Goal: Information Seeking & Learning: Learn about a topic

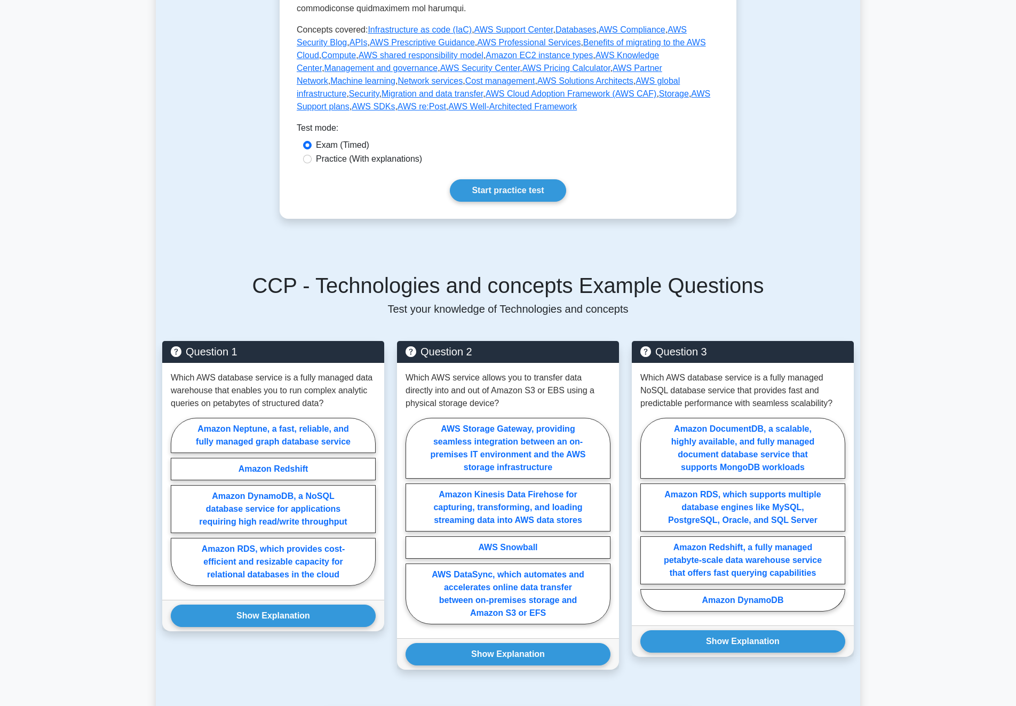
scroll to position [155, 0]
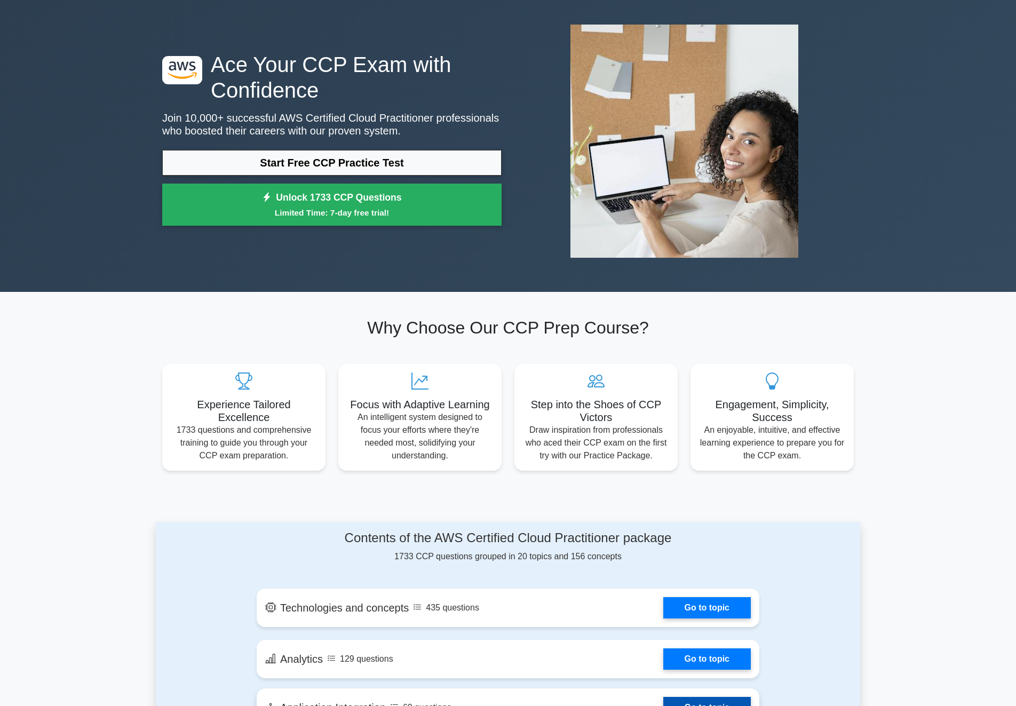
scroll to position [338, 0]
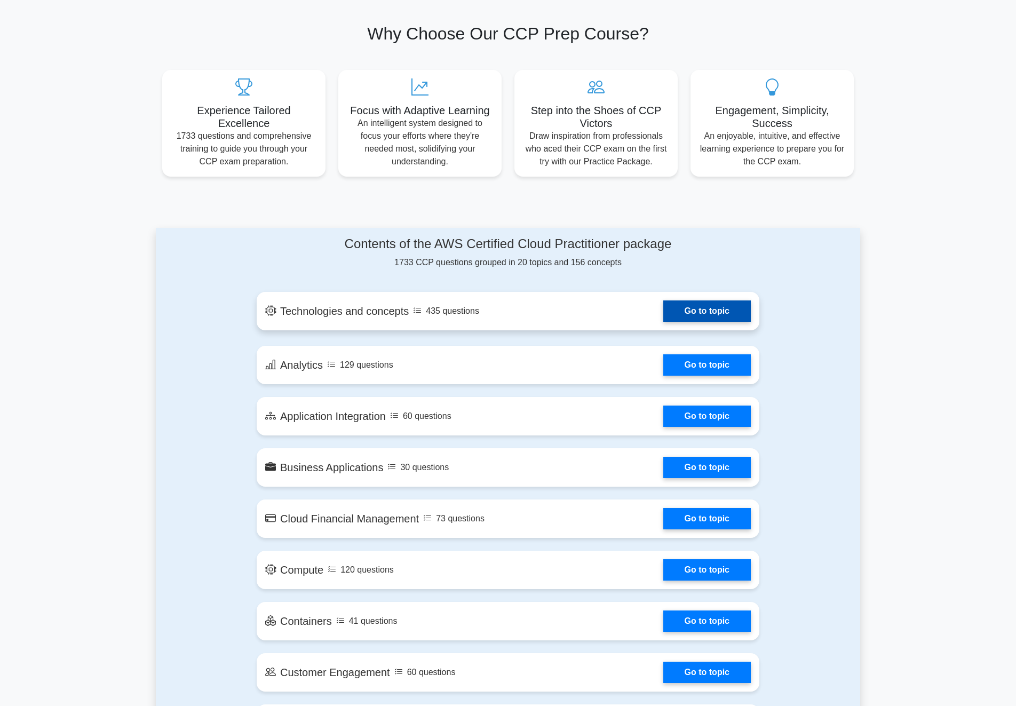
click at [663, 300] on link "Go to topic" at bounding box center [707, 310] width 88 height 21
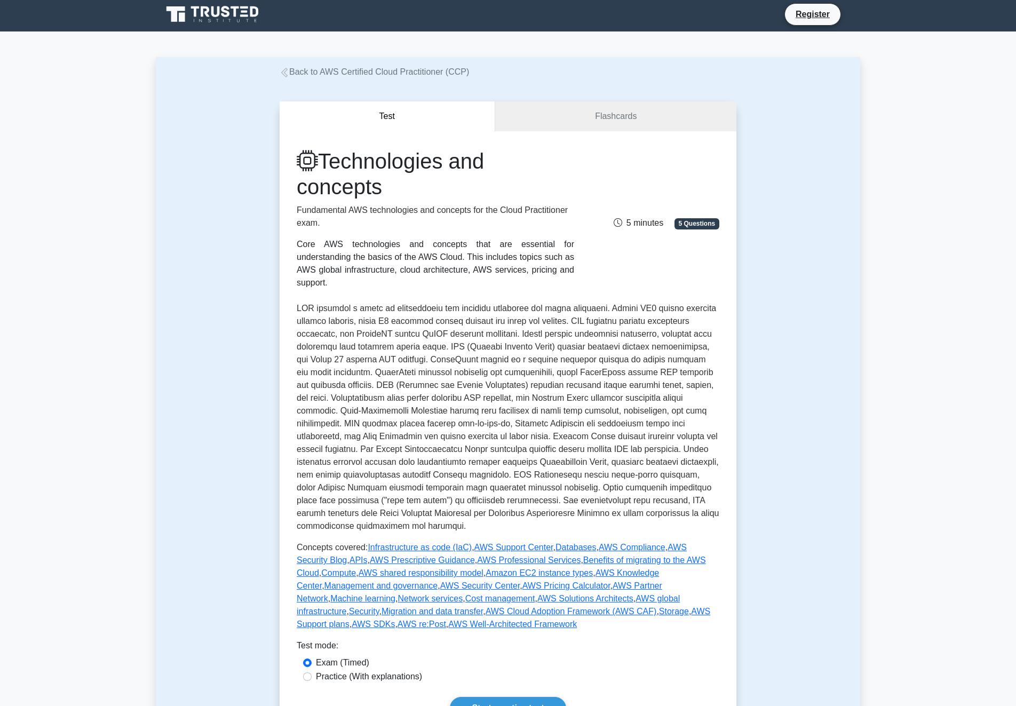
scroll to position [15, 0]
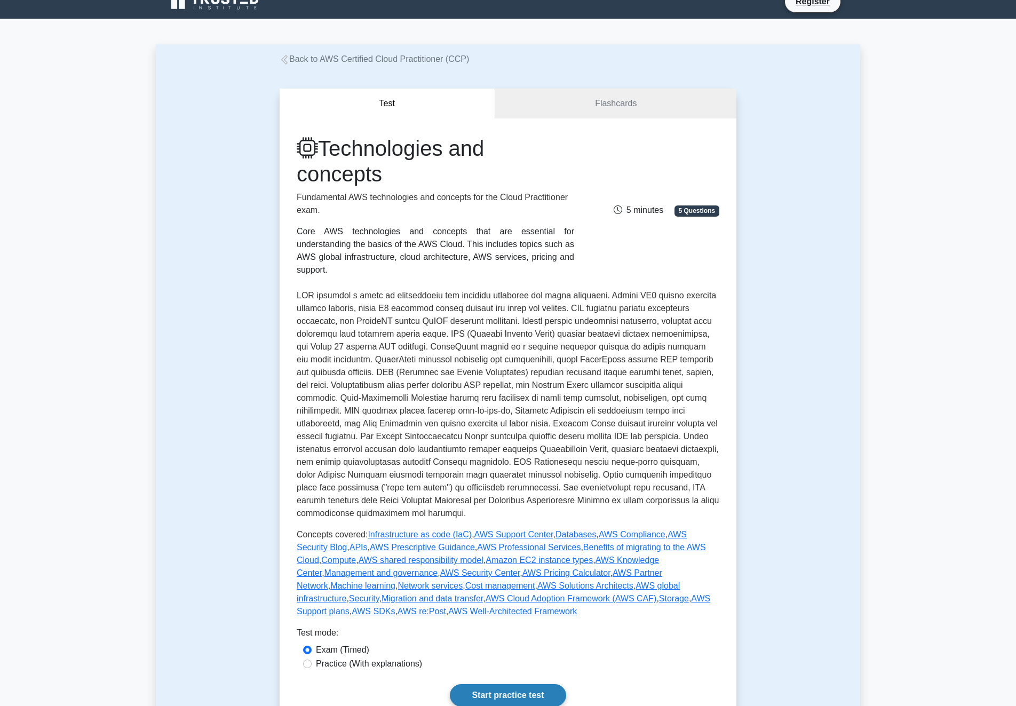
click at [450, 684] on link "Start practice test" at bounding box center [508, 695] width 116 height 22
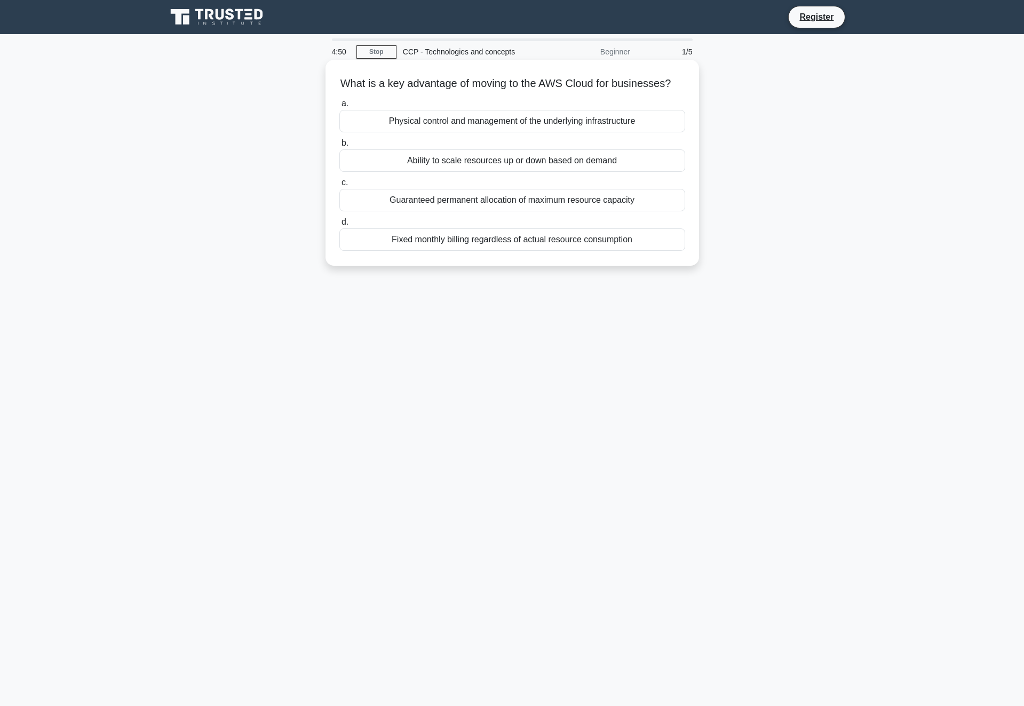
click at [426, 158] on div "Ability to scale resources up or down based on demand" at bounding box center [512, 160] width 346 height 22
click at [339, 147] on input "b. Ability to scale resources up or down based on demand" at bounding box center [339, 143] width 0 height 7
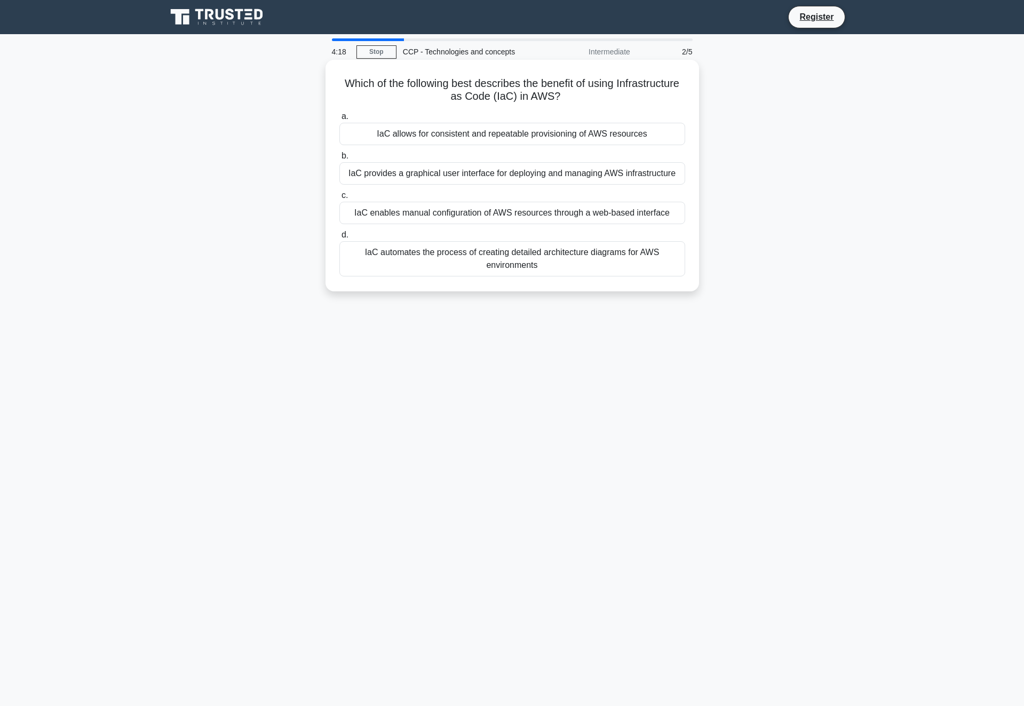
click at [615, 168] on div "IaC provides a graphical user interface for deploying and managing AWS infrastr…" at bounding box center [512, 173] width 346 height 22
click at [339, 160] on input "b. IaC provides a graphical user interface for deploying and managing AWS infra…" at bounding box center [339, 156] width 0 height 7
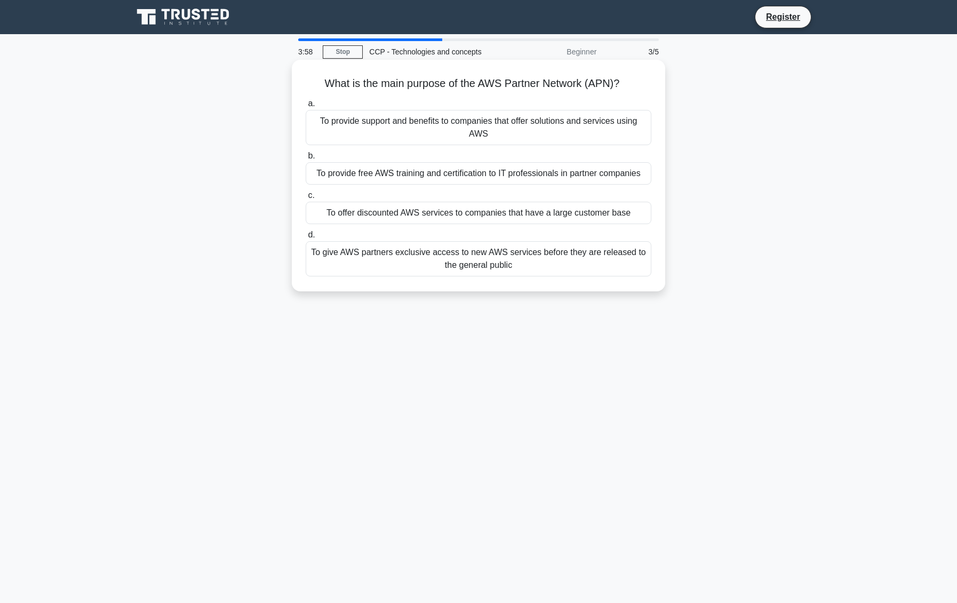
click at [487, 129] on div "To provide support and benefits to companies that offer solutions and services …" at bounding box center [479, 127] width 346 height 35
click at [306, 107] on input "a. To provide support and benefits to companies that offer solutions and servic…" at bounding box center [306, 103] width 0 height 7
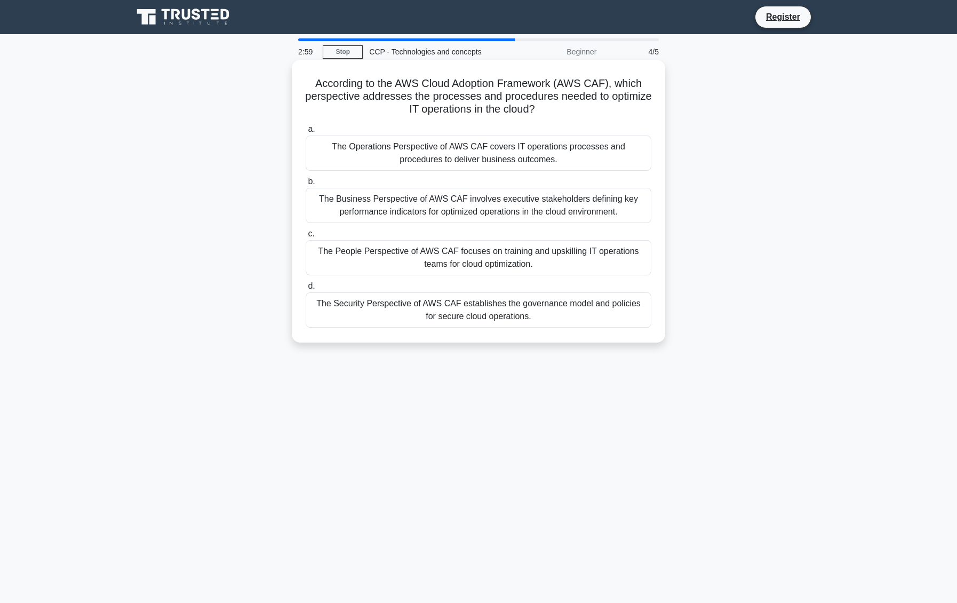
click at [456, 205] on div "The Business Perspective of AWS CAF involves executive stakeholders defining ke…" at bounding box center [479, 205] width 346 height 35
click at [306, 185] on input "b. The Business Perspective of AWS CAF involves executive stakeholders defining…" at bounding box center [306, 181] width 0 height 7
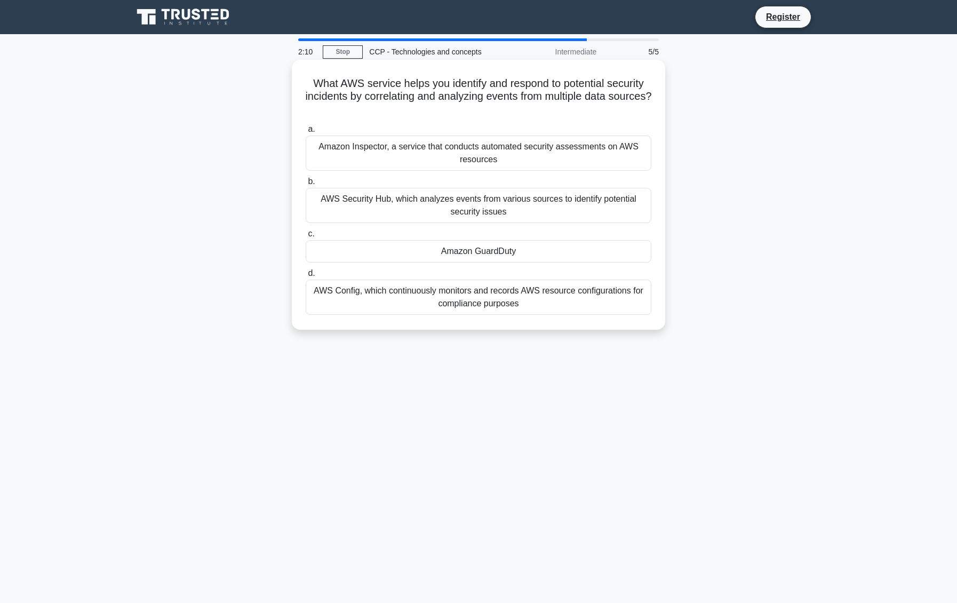
click at [521, 158] on div "Amazon Inspector, a service that conducts automated security assessments on AWS…" at bounding box center [479, 153] width 346 height 35
click at [306, 133] on input "a. Amazon Inspector, a service that conducts automated security assessments on …" at bounding box center [306, 129] width 0 height 7
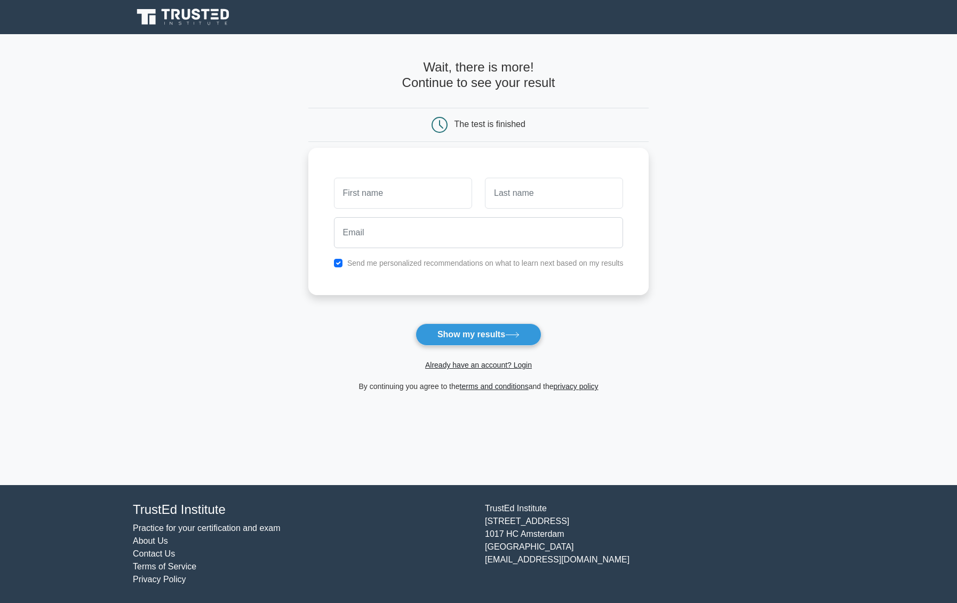
click at [404, 188] on input "text" at bounding box center [403, 193] width 138 height 31
type input "[PERSON_NAME]"
type input "De [DEMOGRAPHIC_DATA]"
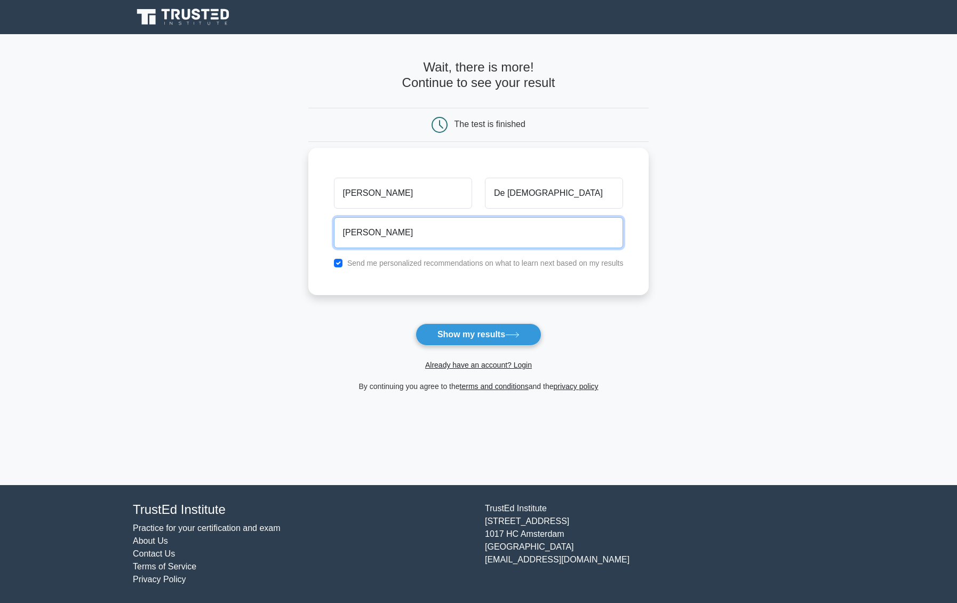
type input "jayson.g.dejesus@gmail.com"
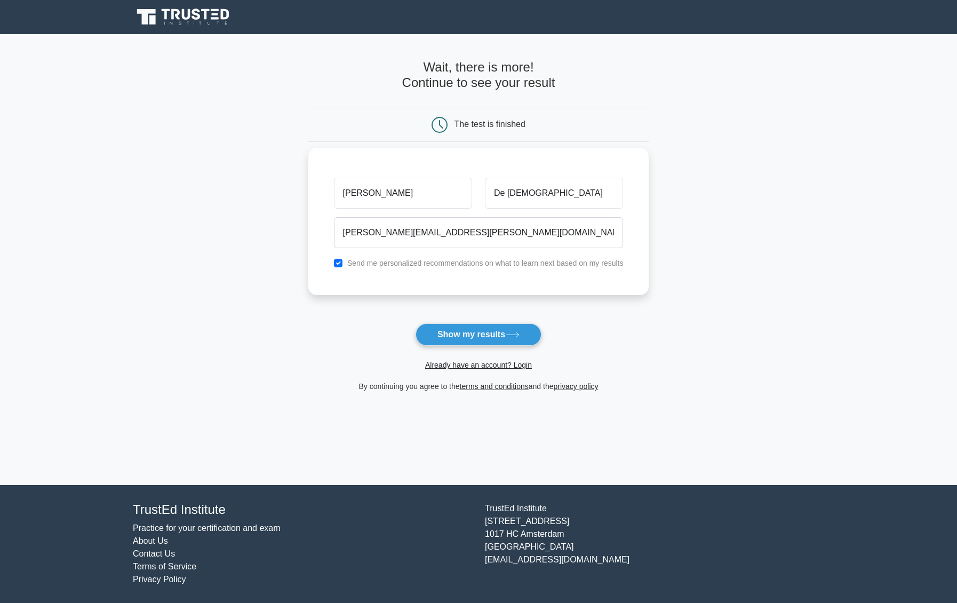
click at [490, 262] on label "Send me personalized recommendations on what to learn next based on my results" at bounding box center [485, 263] width 276 height 9
click at [395, 259] on label "Send me personalized recommendations on what to learn next based on my results" at bounding box center [485, 263] width 276 height 9
click at [340, 259] on input "checkbox" at bounding box center [338, 263] width 9 height 9
checkbox input "false"
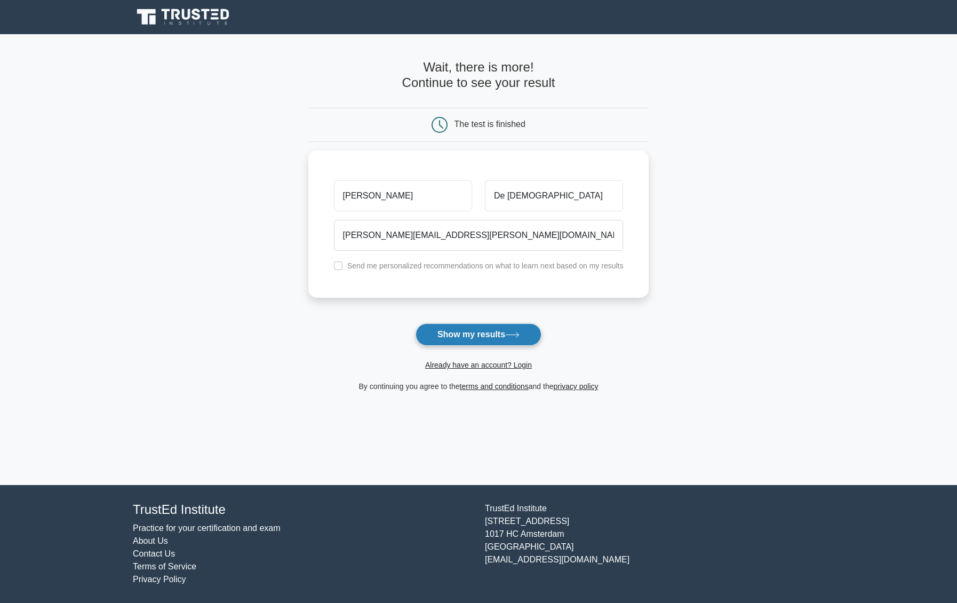
click at [476, 323] on button "Show my results" at bounding box center [479, 334] width 126 height 22
click at [498, 317] on form "Wait, there is more! Continue to see your result The test is finished Jayson" at bounding box center [478, 226] width 341 height 333
click at [466, 321] on form "Wait, there is more! Continue to see your result The test is finished Jayson" at bounding box center [478, 226] width 341 height 333
click at [479, 319] on form "Wait, there is more! Continue to see your result The test is finished Jayson" at bounding box center [478, 226] width 341 height 333
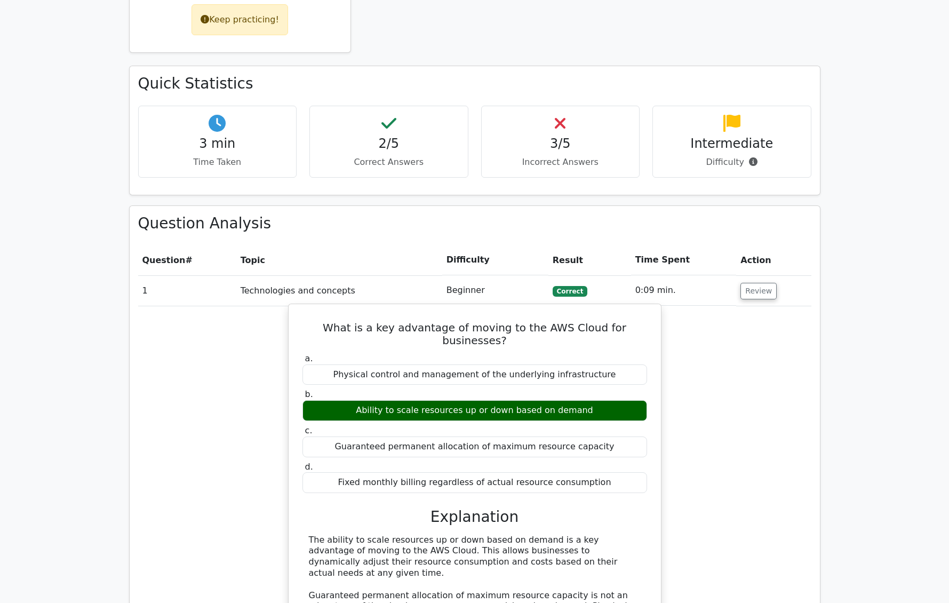
scroll to position [705, 0]
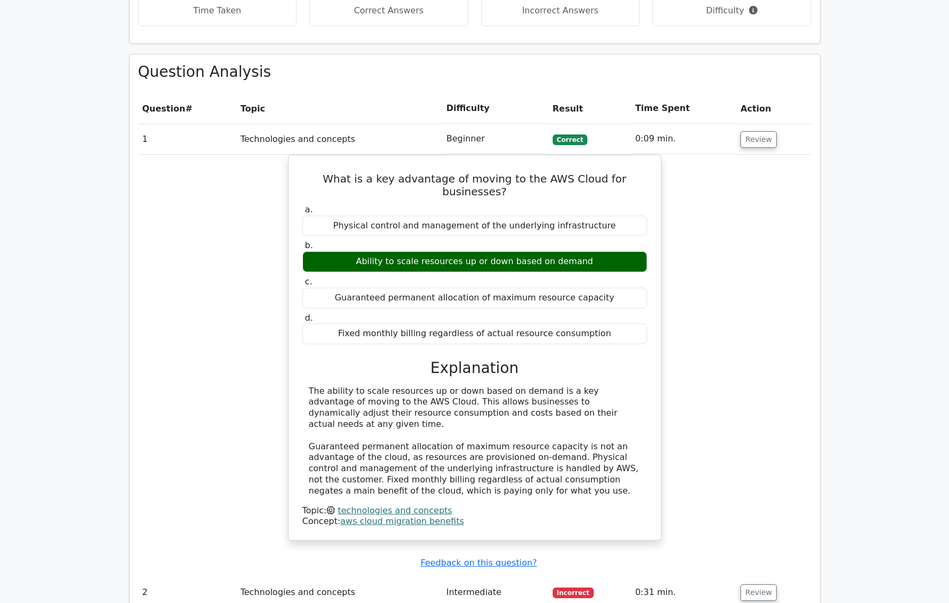
click at [486, 577] on td "Intermediate" at bounding box center [495, 592] width 106 height 30
click at [758, 584] on button "Review" at bounding box center [759, 592] width 36 height 17
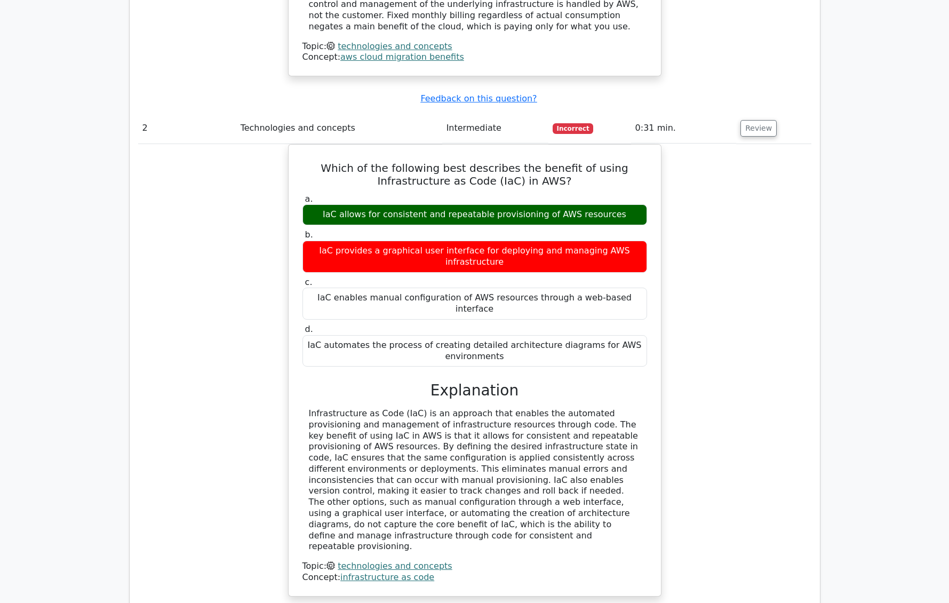
scroll to position [1170, 0]
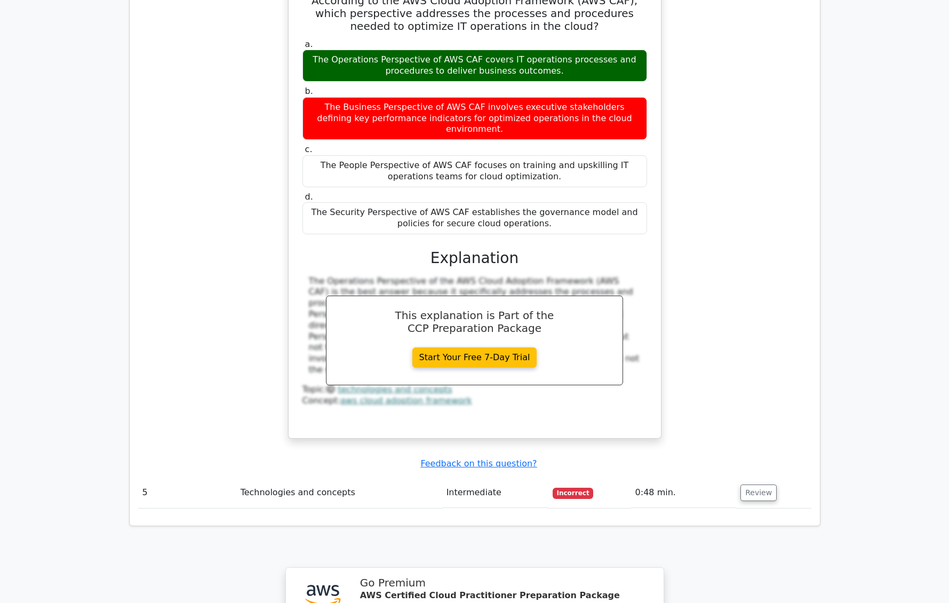
scroll to position [1887, 0]
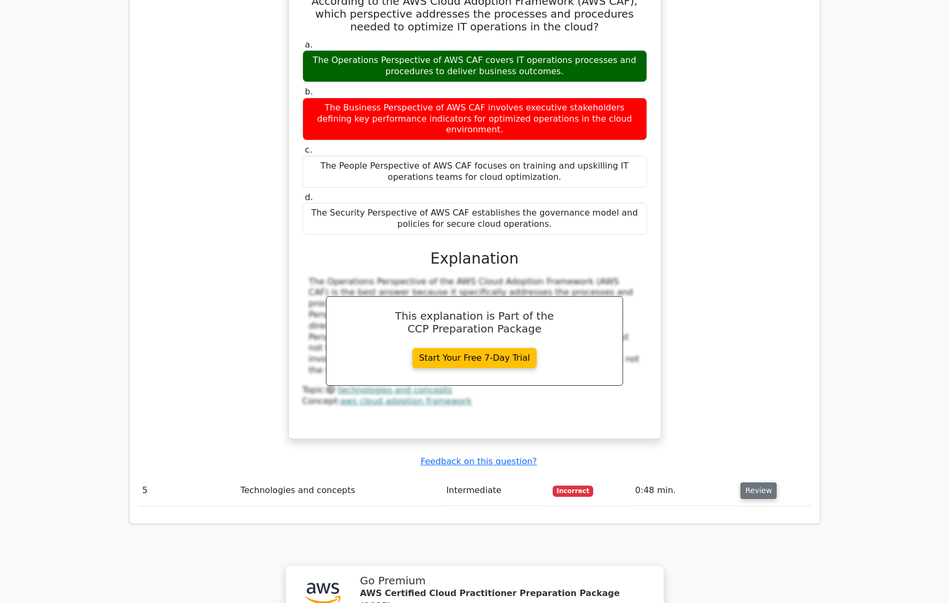
click at [760, 482] on button "Review" at bounding box center [759, 490] width 36 height 17
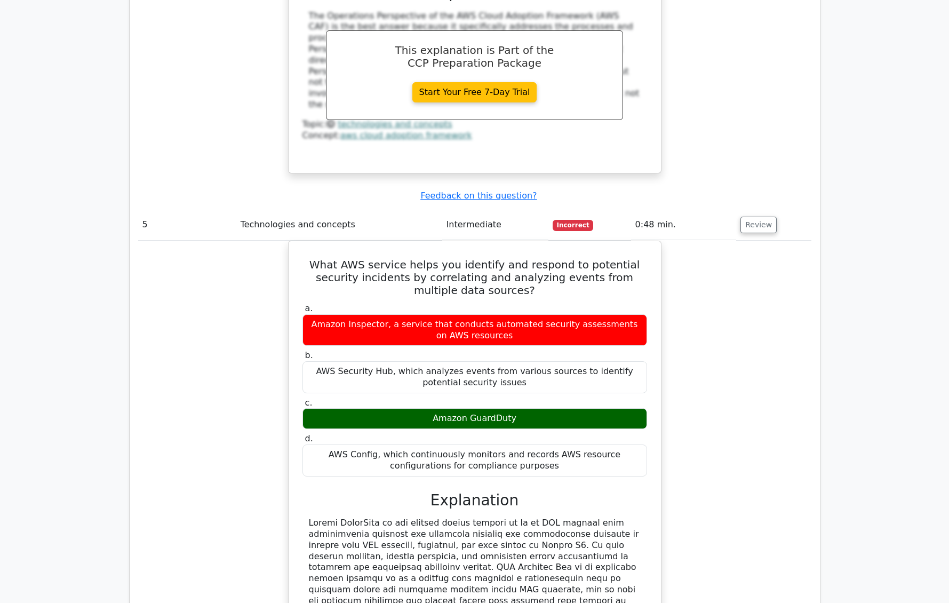
scroll to position [2370, 0]
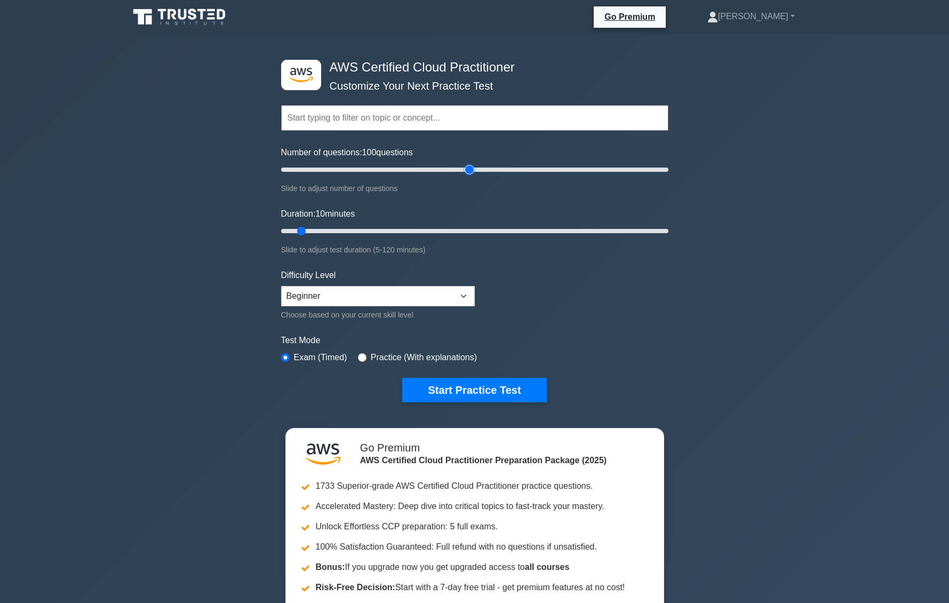
drag, startPoint x: 307, startPoint y: 168, endPoint x: 468, endPoint y: 181, distance: 161.7
type input "100"
click at [468, 176] on input "Number of questions: 100 questions" at bounding box center [474, 169] width 387 height 13
drag, startPoint x: 306, startPoint y: 226, endPoint x: 397, endPoint y: 253, distance: 94.6
type input "60"
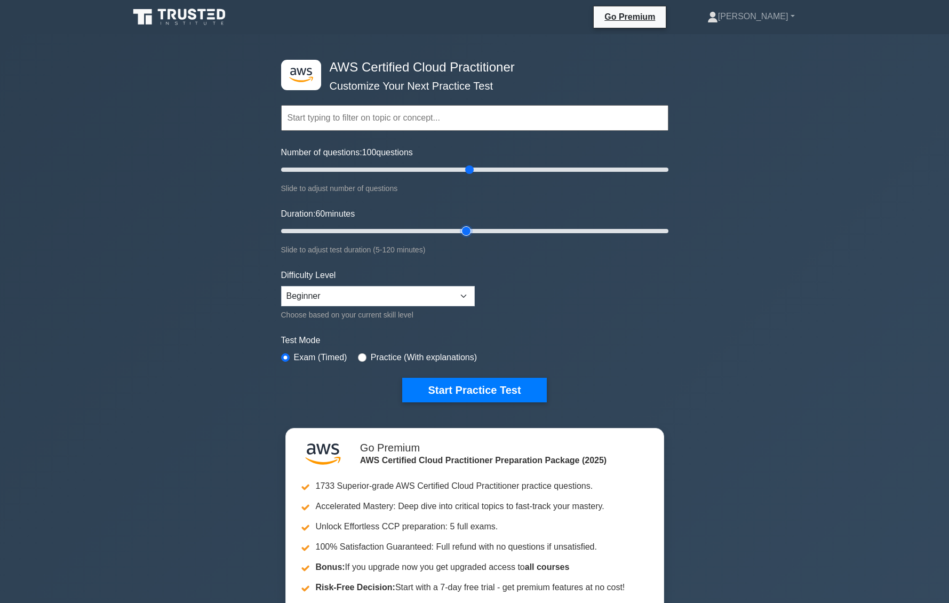
click at [459, 233] on input "Duration: 60 minutes" at bounding box center [474, 231] width 387 height 13
click at [390, 289] on select "Beginner Intermediate Expert" at bounding box center [378, 296] width 194 height 20
select select "intermediate"
click at [281, 286] on select "Beginner Intermediate Expert" at bounding box center [378, 296] width 194 height 20
drag, startPoint x: 473, startPoint y: 168, endPoint x: 814, endPoint y: 162, distance: 341.0
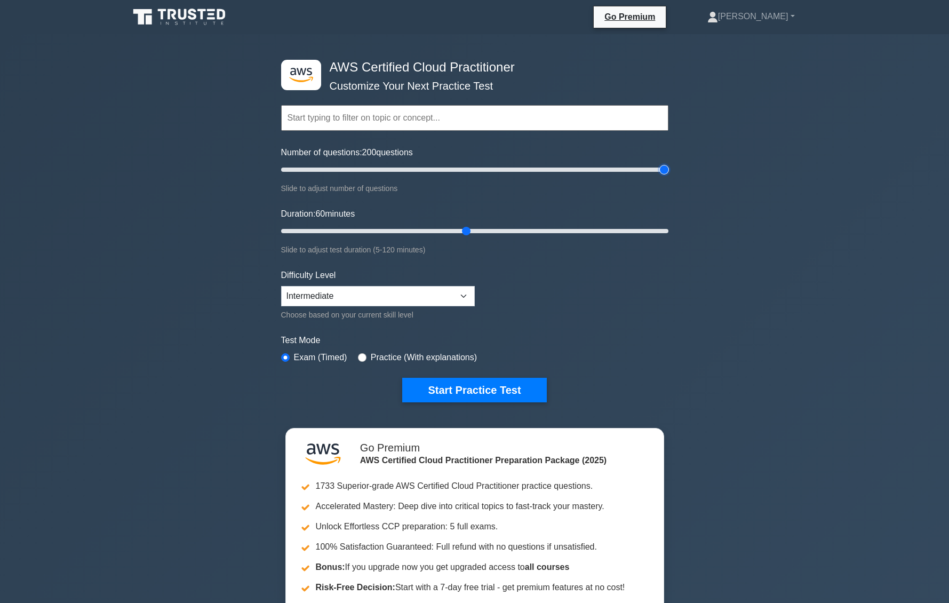
type input "200"
click at [669, 163] on input "Number of questions: 200 questions" at bounding box center [474, 169] width 387 height 13
drag, startPoint x: 473, startPoint y: 228, endPoint x: 790, endPoint y: 272, distance: 320.0
type input "120"
click at [669, 237] on input "Duration: 120 minutes" at bounding box center [474, 231] width 387 height 13
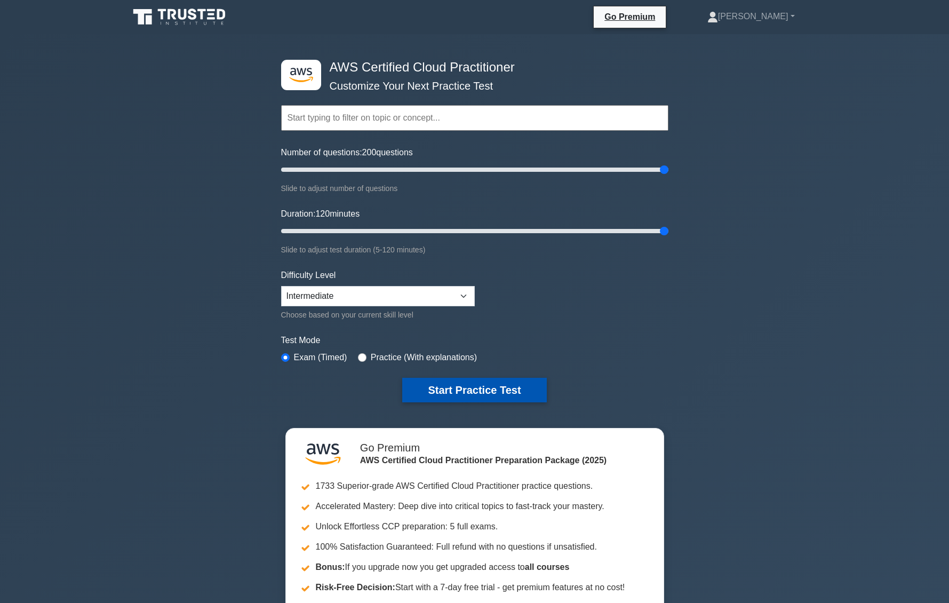
click at [480, 386] on button "Start Practice Test" at bounding box center [474, 390] width 144 height 25
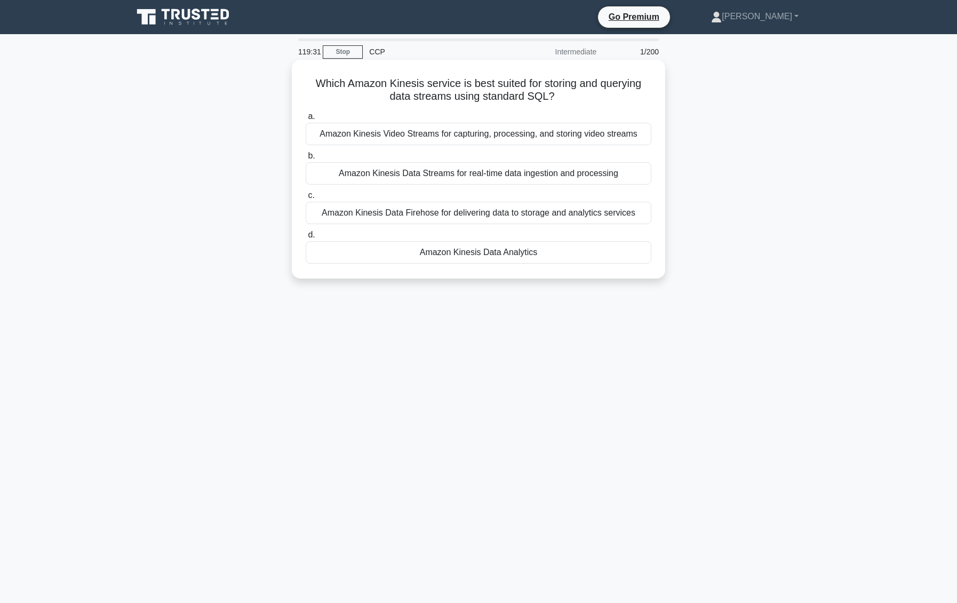
click at [497, 176] on div "Amazon Kinesis Data Streams for real-time data ingestion and processing" at bounding box center [479, 173] width 346 height 22
click at [306, 160] on input "b. Amazon Kinesis Data Streams for real-time data ingestion and processing" at bounding box center [306, 156] width 0 height 7
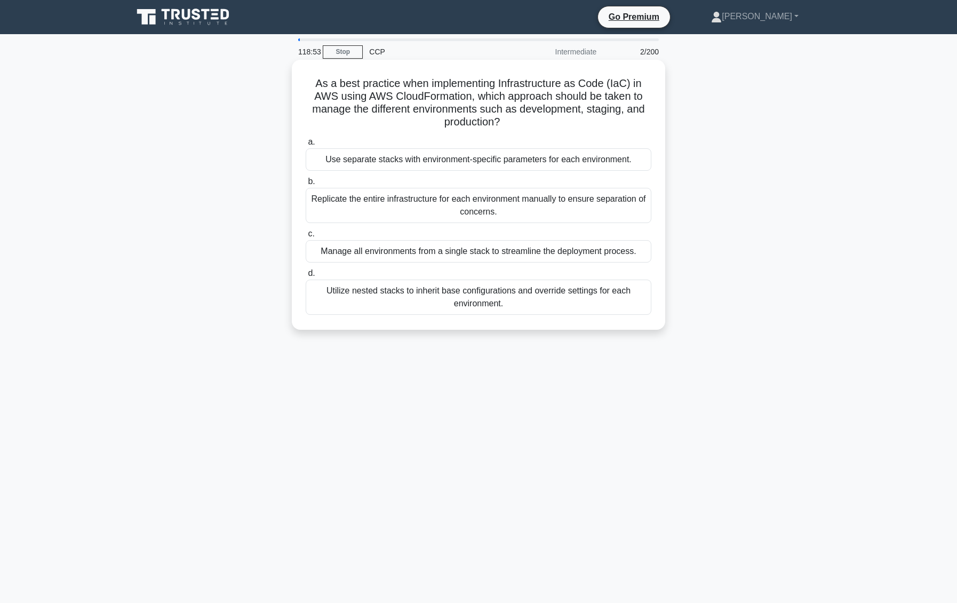
click at [460, 200] on div "Replicate the entire infrastructure for each environment manually to ensure sep…" at bounding box center [479, 205] width 346 height 35
click at [306, 185] on input "b. Replicate the entire infrastructure for each environment manually to ensure …" at bounding box center [306, 181] width 0 height 7
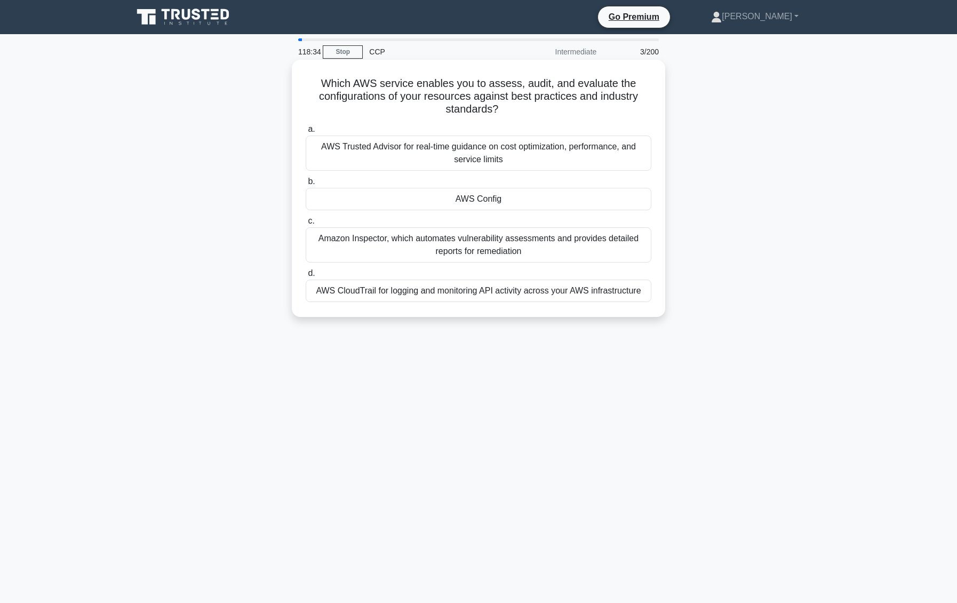
click at [483, 197] on div "AWS Config" at bounding box center [479, 199] width 346 height 22
click at [306, 185] on input "b. AWS Config" at bounding box center [306, 181] width 0 height 7
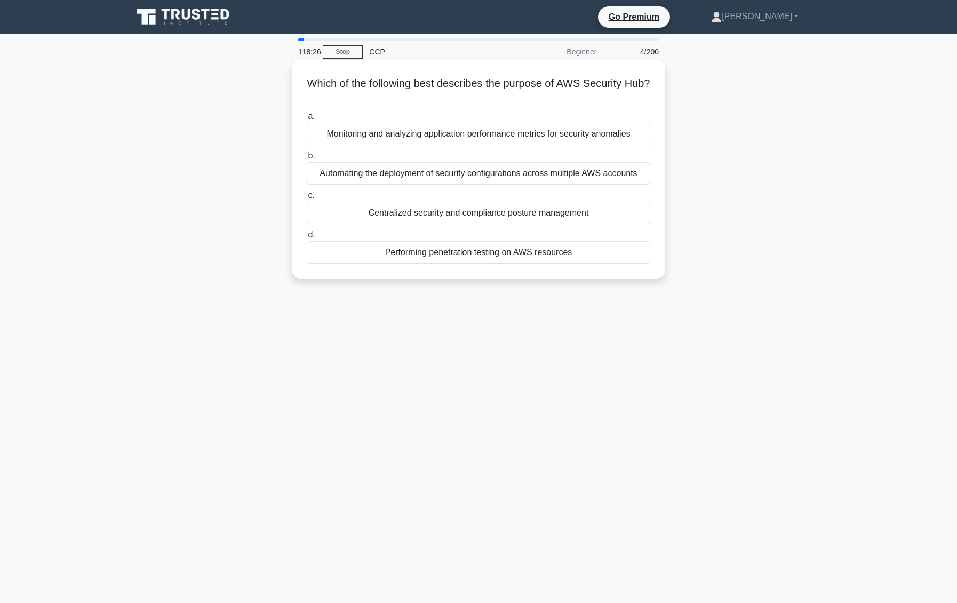
click at [491, 212] on div "Centralized security and compliance posture management" at bounding box center [479, 213] width 346 height 22
click at [306, 199] on input "c. Centralized security and compliance posture management" at bounding box center [306, 195] width 0 height 7
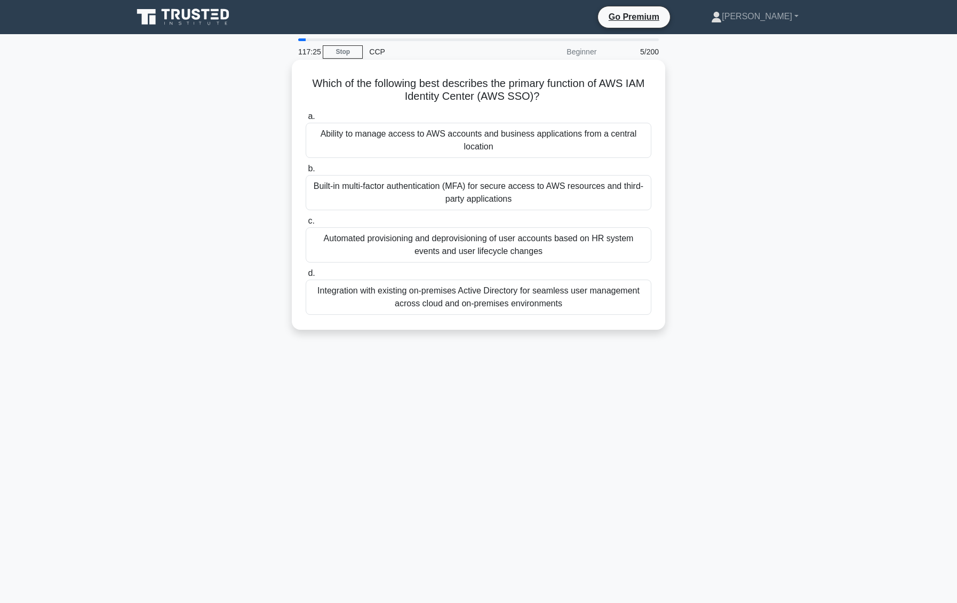
click at [537, 138] on div "Ability to manage access to AWS accounts and business applications from a centr…" at bounding box center [479, 140] width 346 height 35
click at [306, 120] on input "a. Ability to manage access to AWS accounts and business applications from a ce…" at bounding box center [306, 116] width 0 height 7
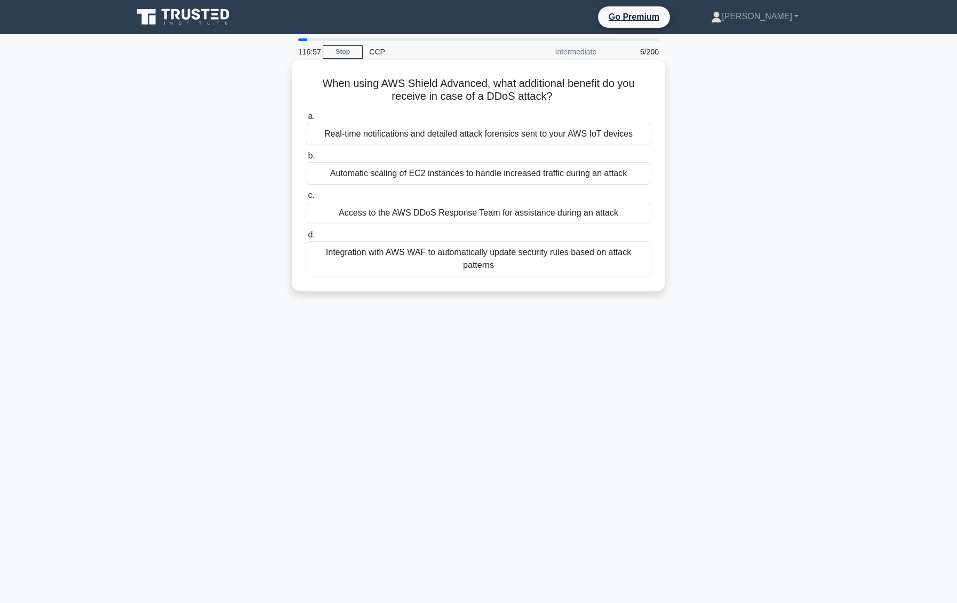
click at [519, 170] on div "Automatic scaling of EC2 instances to handle increased traffic during an attack" at bounding box center [479, 173] width 346 height 22
click at [306, 160] on input "b. Automatic scaling of EC2 instances to handle increased traffic during an att…" at bounding box center [306, 156] width 0 height 7
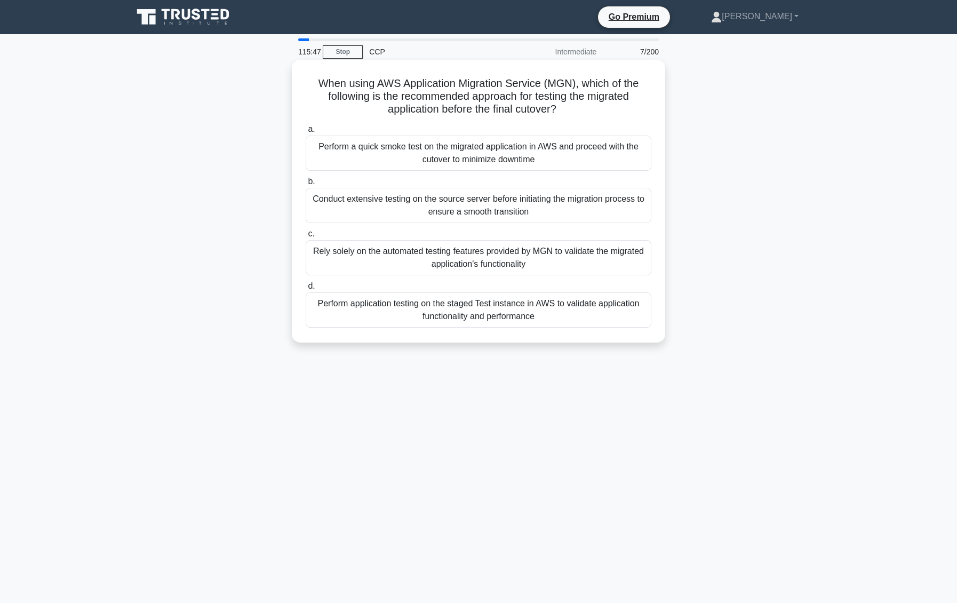
click at [551, 312] on div "Perform application testing on the staged Test instance in AWS to validate appl…" at bounding box center [479, 309] width 346 height 35
click at [306, 290] on input "d. Perform application testing on the staged Test instance in AWS to validate a…" at bounding box center [306, 286] width 0 height 7
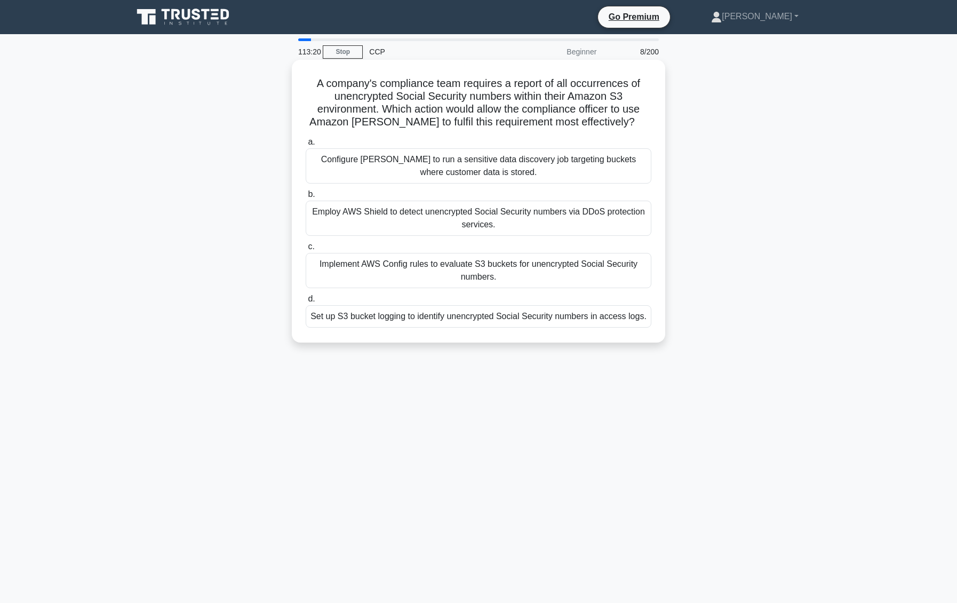
click at [481, 268] on div "Implement AWS Config rules to evaluate S3 buckets for unencrypted Social Securi…" at bounding box center [479, 270] width 346 height 35
click at [306, 250] on input "c. Implement AWS Config rules to evaluate S3 buckets for unencrypted Social Sec…" at bounding box center [306, 246] width 0 height 7
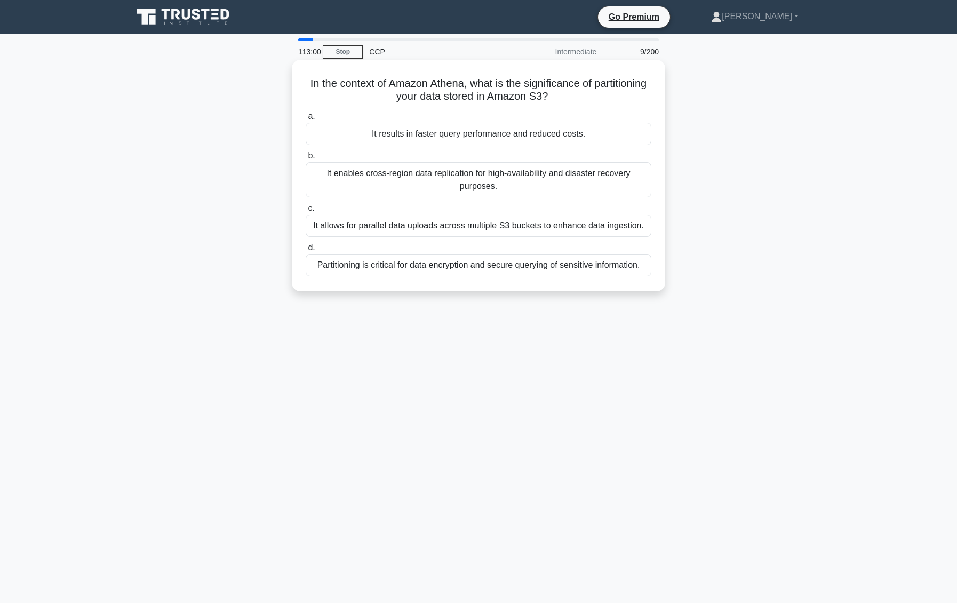
click at [569, 174] on div "It enables cross-region data replication for high-availability and disaster rec…" at bounding box center [479, 179] width 346 height 35
click at [306, 160] on input "b. It enables cross-region data replication for high-availability and disaster …" at bounding box center [306, 156] width 0 height 7
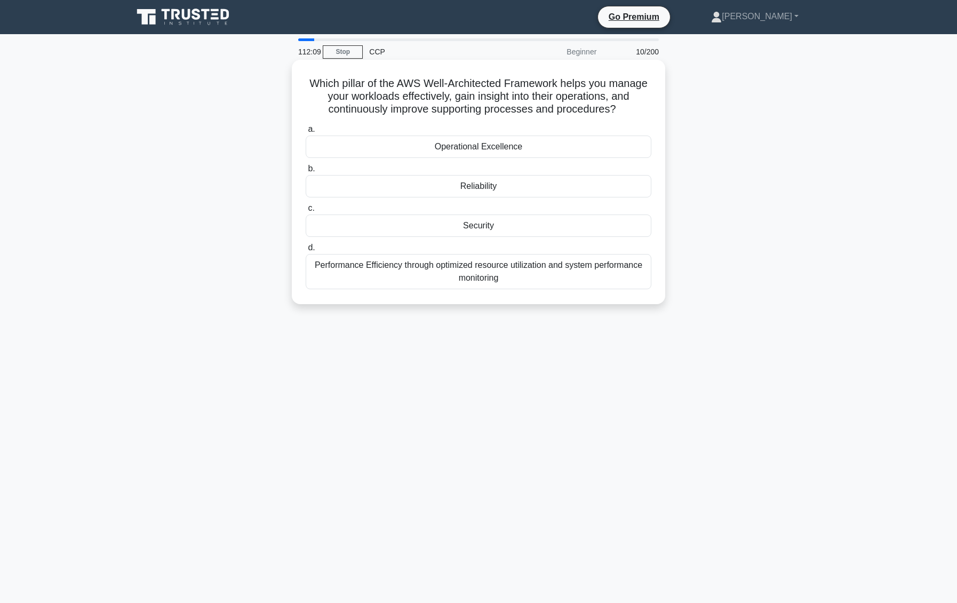
click at [466, 144] on div "Operational Excellence" at bounding box center [479, 147] width 346 height 22
click at [306, 133] on input "a. Operational Excellence" at bounding box center [306, 129] width 0 height 7
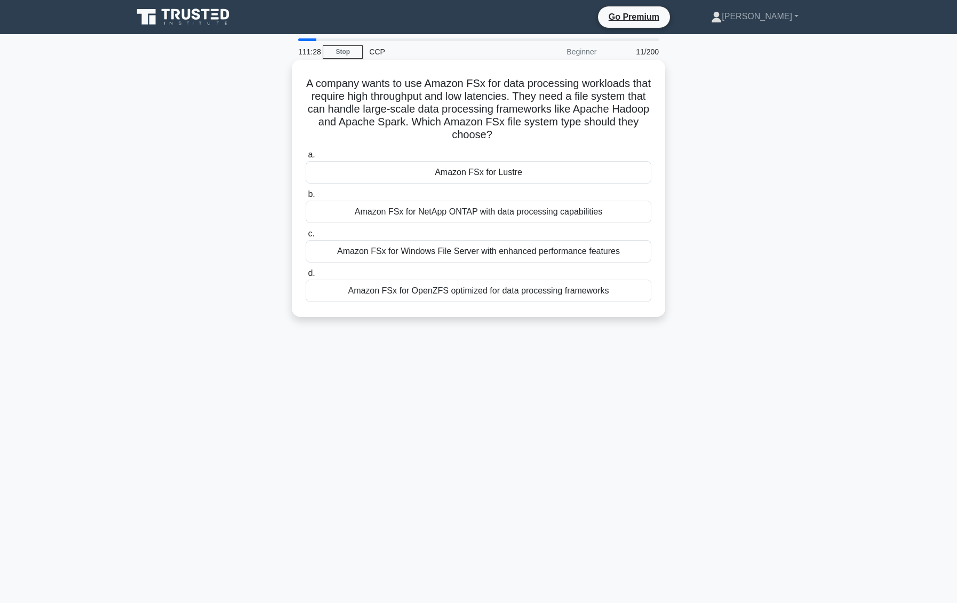
click at [448, 213] on div "Amazon FSx for NetApp ONTAP with data processing capabilities" at bounding box center [479, 212] width 346 height 22
click at [306, 198] on input "b. Amazon FSx for NetApp ONTAP with data processing capabilities" at bounding box center [306, 194] width 0 height 7
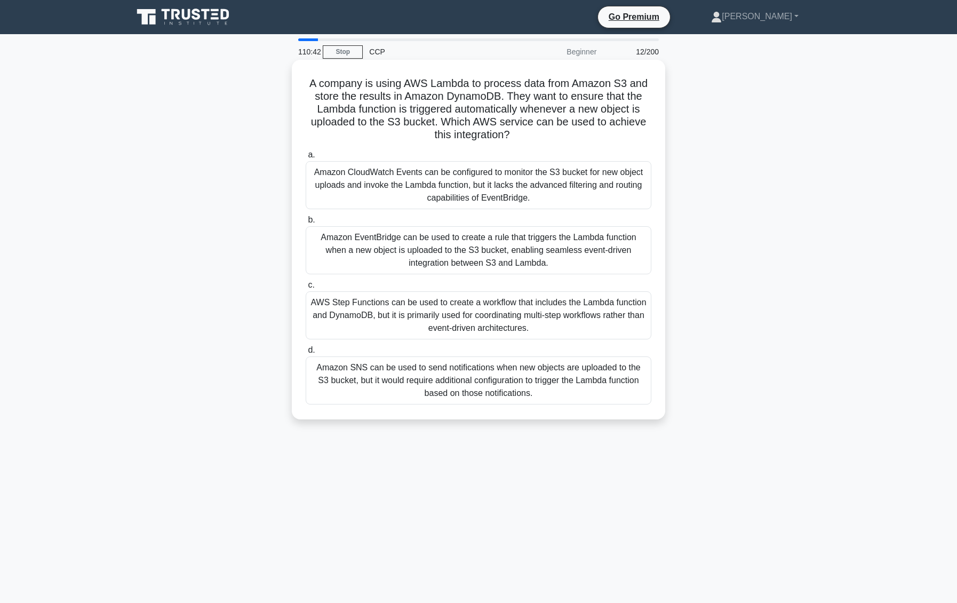
click at [398, 184] on div "Amazon CloudWatch Events can be configured to monitor the S3 bucket for new obj…" at bounding box center [479, 185] width 346 height 48
click at [306, 158] on input "a. Amazon CloudWatch Events can be configured to monitor the S3 bucket for new …" at bounding box center [306, 155] width 0 height 7
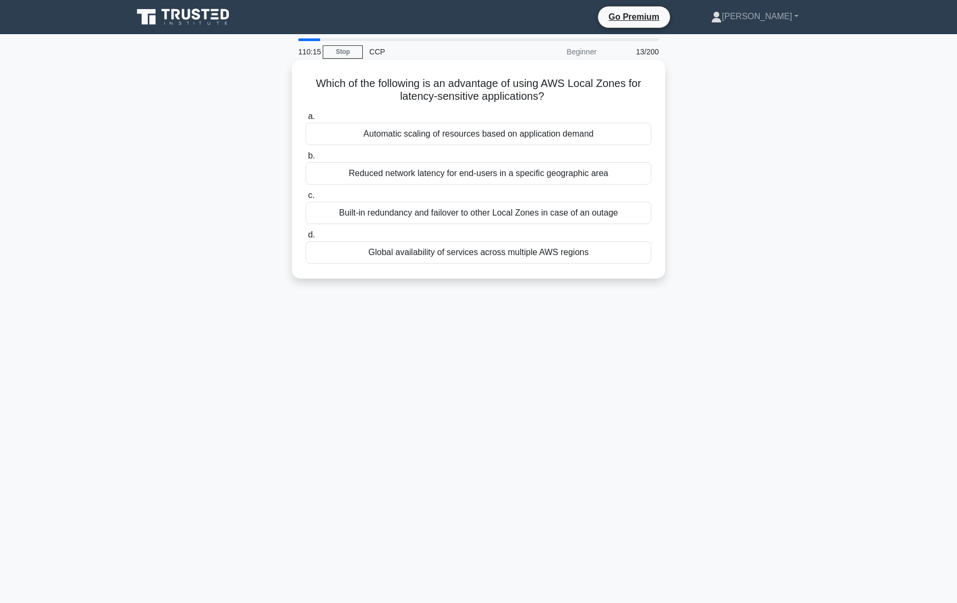
click at [449, 211] on div "Built-in redundancy and failover to other Local Zones in case of an outage" at bounding box center [479, 213] width 346 height 22
click at [306, 199] on input "c. Built-in redundancy and failover to other Local Zones in case of an outage" at bounding box center [306, 195] width 0 height 7
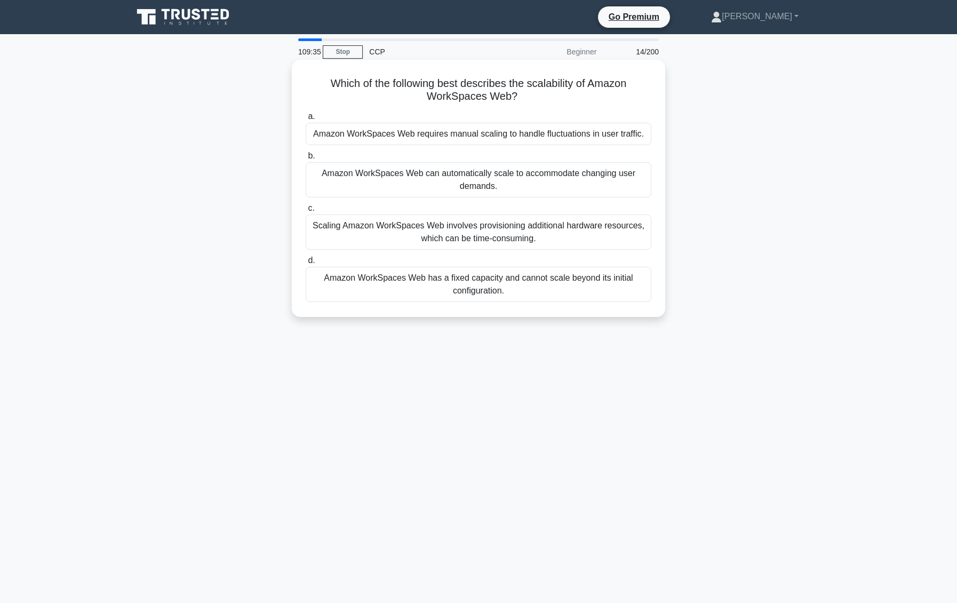
click at [576, 174] on div "Amazon WorkSpaces Web can automatically scale to accommodate changing user dema…" at bounding box center [479, 179] width 346 height 35
click at [306, 160] on input "b. Amazon WorkSpaces Web can automatically scale to accommodate changing user d…" at bounding box center [306, 156] width 0 height 7
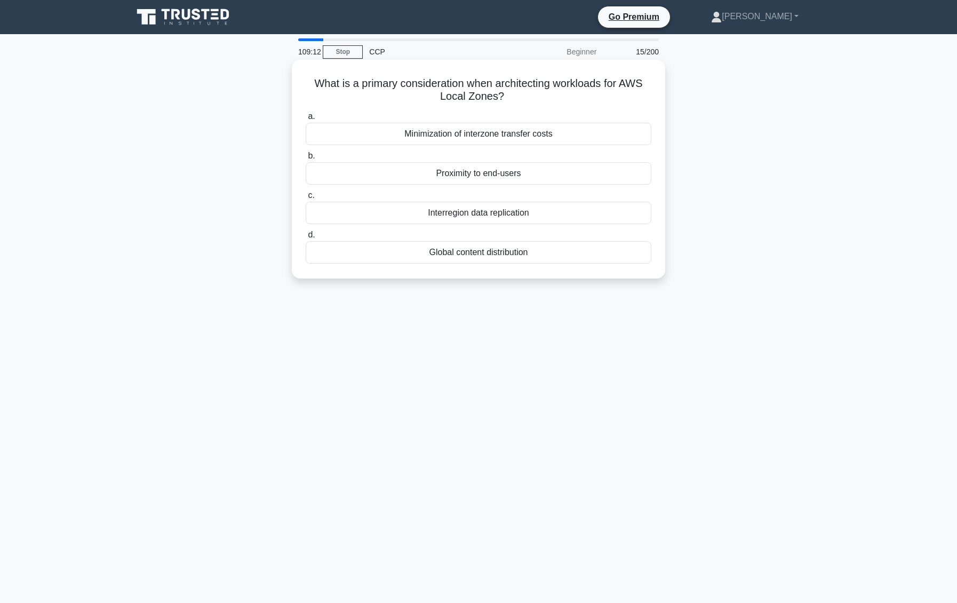
click at [496, 172] on div "Proximity to end-users" at bounding box center [479, 173] width 346 height 22
click at [306, 160] on input "b. Proximity to end-users" at bounding box center [306, 156] width 0 height 7
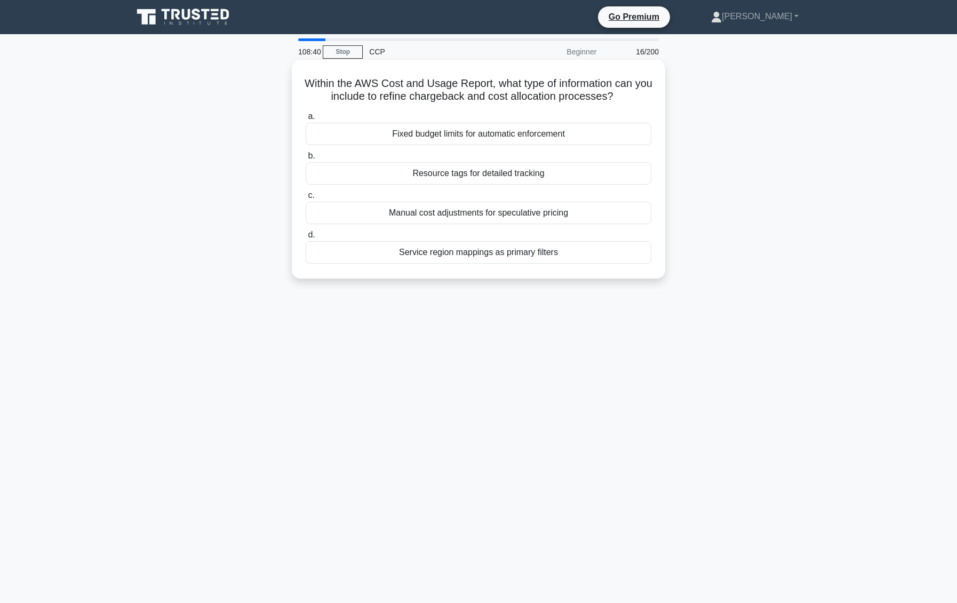
click at [520, 171] on div "Resource tags for detailed tracking" at bounding box center [479, 173] width 346 height 22
click at [306, 160] on input "b. Resource tags for detailed tracking" at bounding box center [306, 156] width 0 height 7
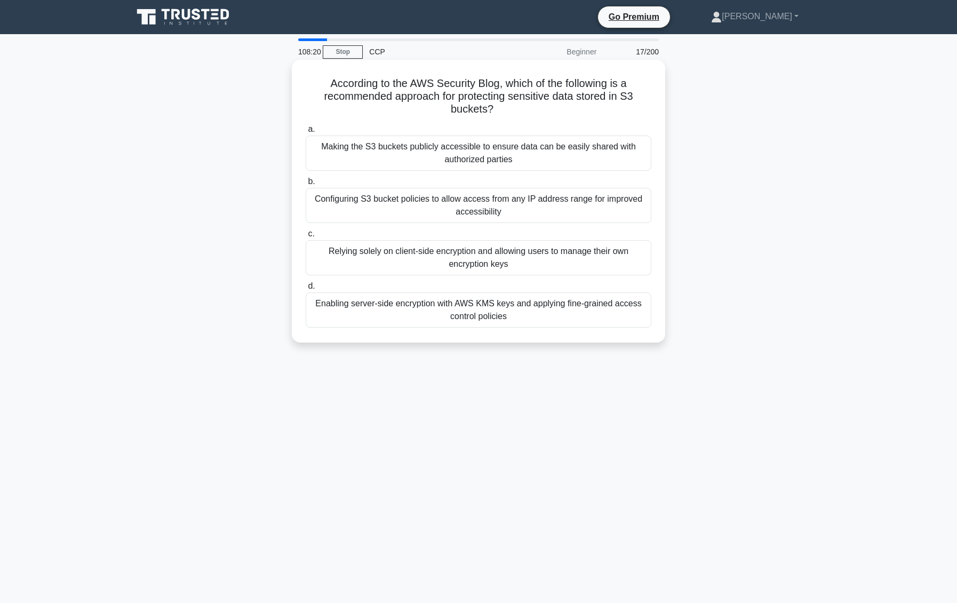
click at [542, 310] on div "Enabling server-side encryption with AWS KMS keys and applying fine-grained acc…" at bounding box center [479, 309] width 346 height 35
click at [306, 290] on input "d. Enabling server-side encryption with AWS KMS keys and applying fine-grained …" at bounding box center [306, 286] width 0 height 7
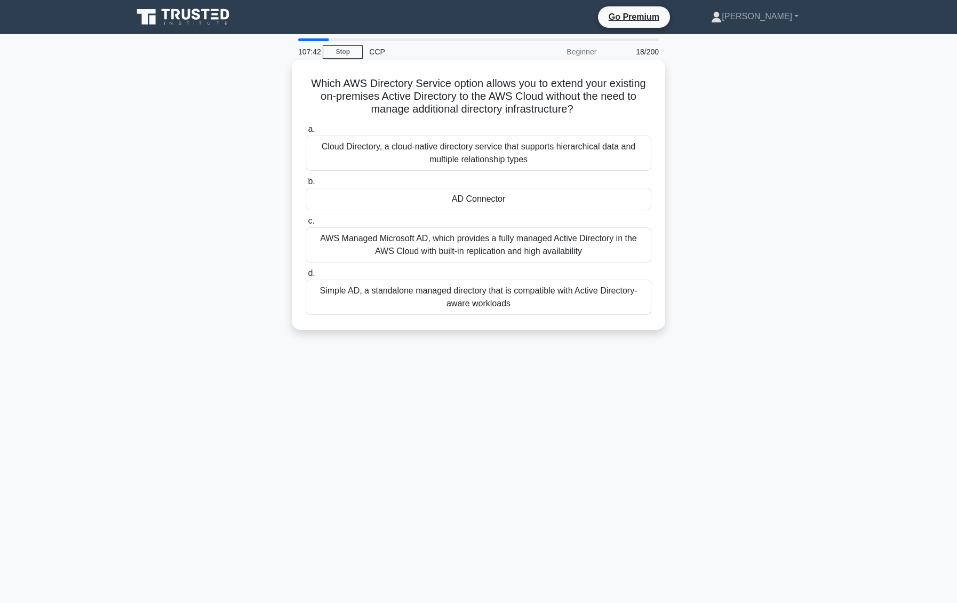
click at [434, 239] on div "AWS Managed Microsoft AD, which provides a fully managed Active Directory in th…" at bounding box center [479, 244] width 346 height 35
click at [306, 225] on input "c. AWS Managed Microsoft AD, which provides a fully managed Active Directory in…" at bounding box center [306, 221] width 0 height 7
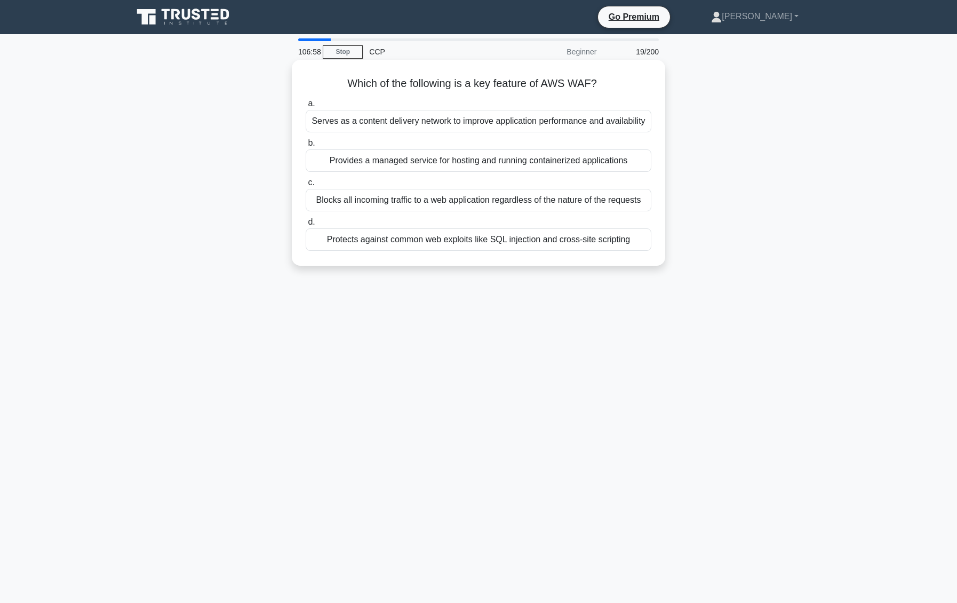
click at [478, 242] on div "Protects against common web exploits like SQL injection and cross-site scripting" at bounding box center [479, 239] width 346 height 22
click at [306, 226] on input "d. Protects against common web exploits like SQL injection and cross-site scrip…" at bounding box center [306, 222] width 0 height 7
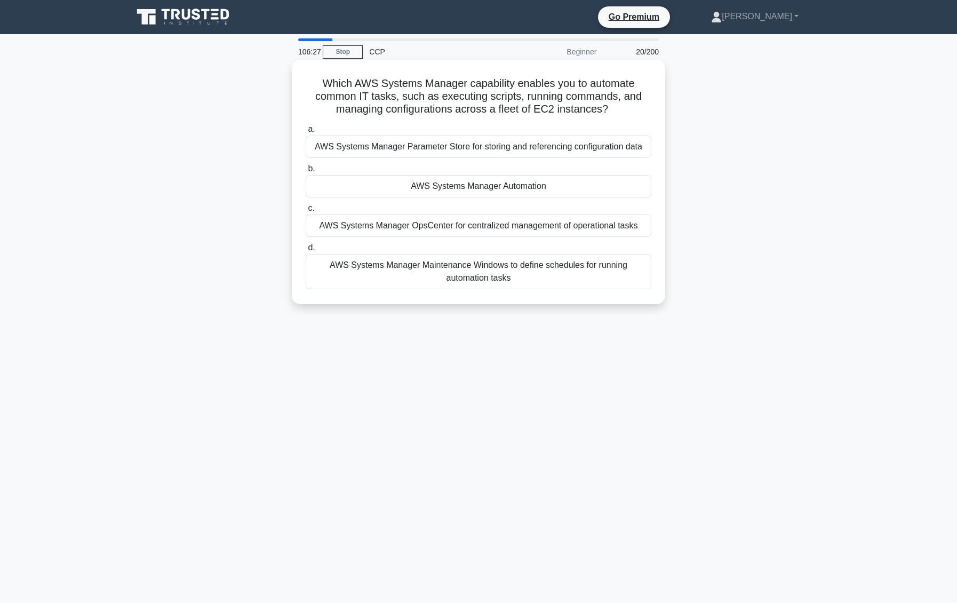
click at [495, 274] on div "AWS Systems Manager Maintenance Windows to define schedules for running automat…" at bounding box center [479, 271] width 346 height 35
click at [306, 251] on input "d. AWS Systems Manager Maintenance Windows to define schedules for running auto…" at bounding box center [306, 247] width 0 height 7
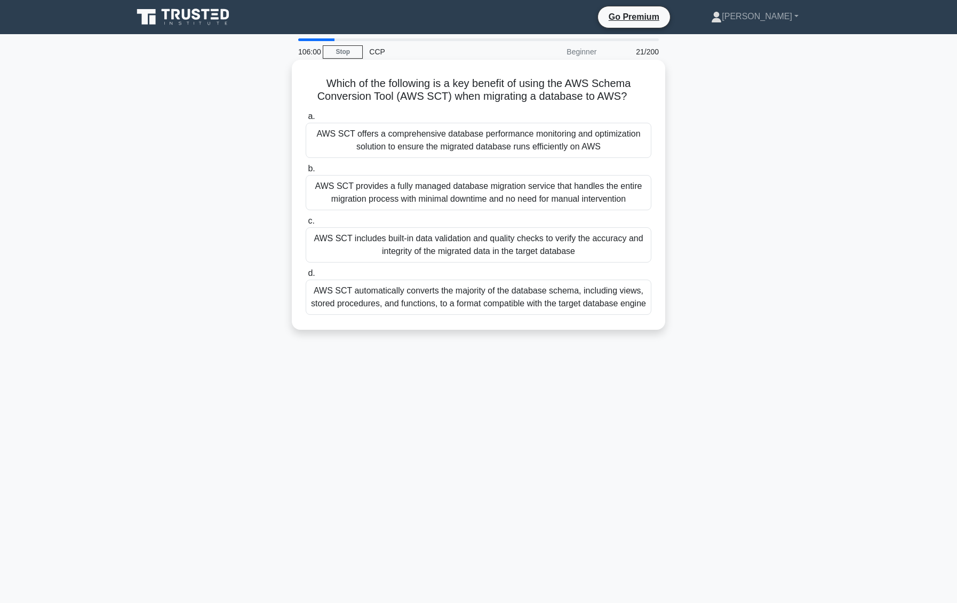
click at [543, 309] on div "AWS SCT automatically converts the majority of the database schema, including v…" at bounding box center [479, 297] width 346 height 35
click at [306, 277] on input "d. AWS SCT automatically converts the majority of the database schema, includin…" at bounding box center [306, 273] width 0 height 7
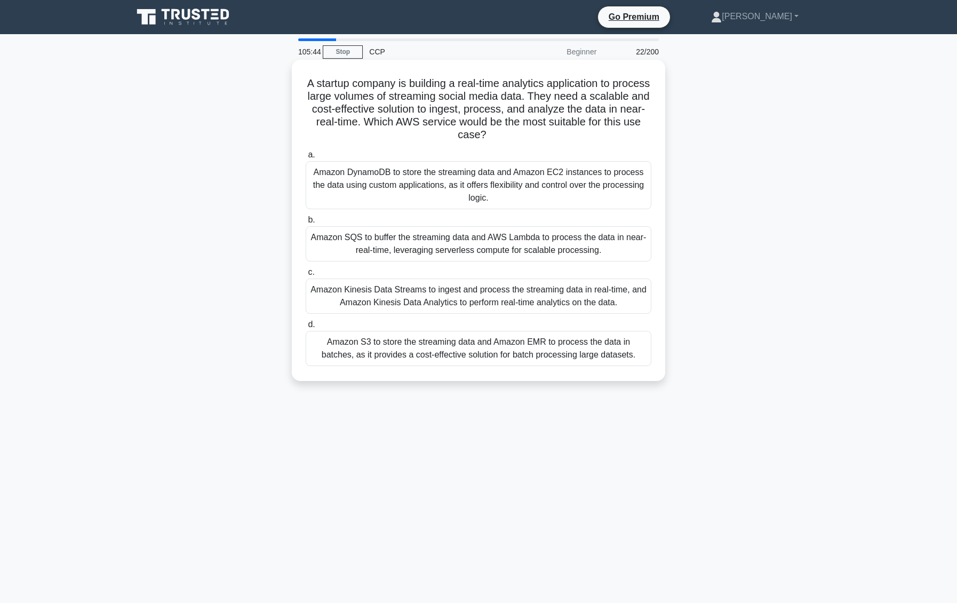
click at [431, 298] on div "Amazon Kinesis Data Streams to ingest and process the streaming data in real-ti…" at bounding box center [479, 296] width 346 height 35
click at [306, 276] on input "c. Amazon Kinesis Data Streams to ingest and process the streaming data in real…" at bounding box center [306, 272] width 0 height 7
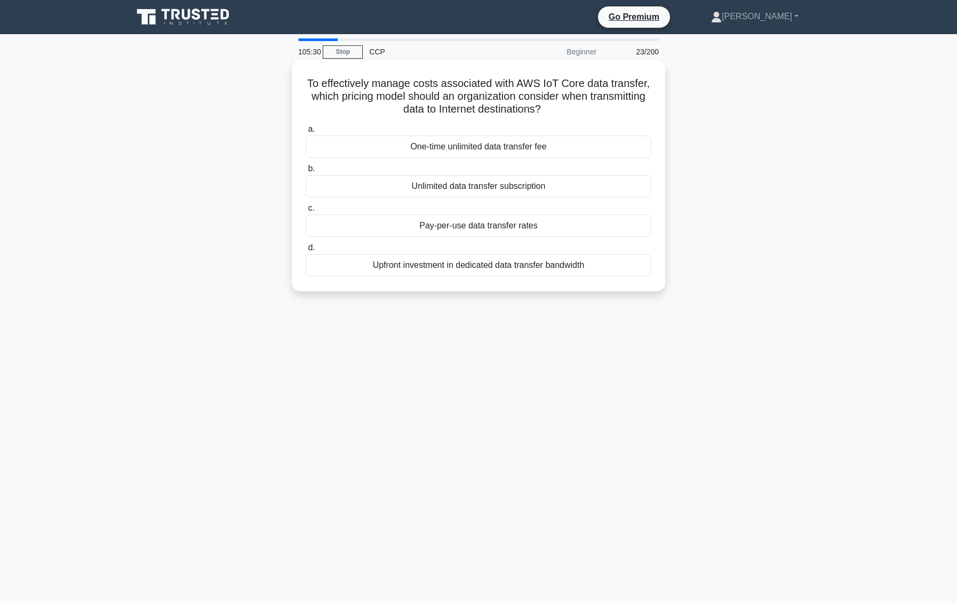
click at [544, 225] on div "Pay-per-use data transfer rates" at bounding box center [479, 226] width 346 height 22
click at [306, 212] on input "c. Pay-per-use data transfer rates" at bounding box center [306, 208] width 0 height 7
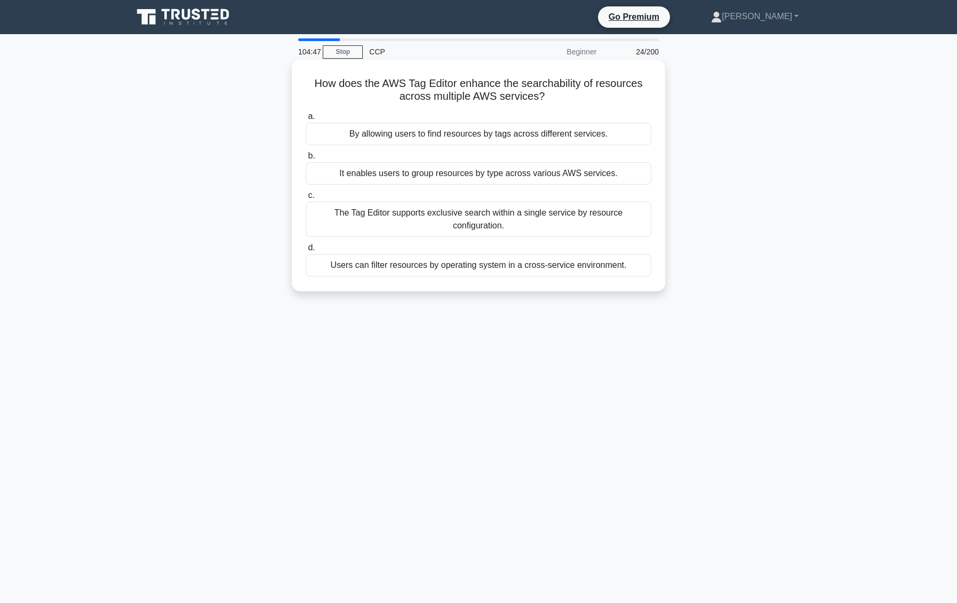
click at [527, 215] on div "The Tag Editor supports exclusive search within a single service by resource co…" at bounding box center [479, 219] width 346 height 35
click at [306, 199] on input "c. The Tag Editor supports exclusive search within a single service by resource…" at bounding box center [306, 195] width 0 height 7
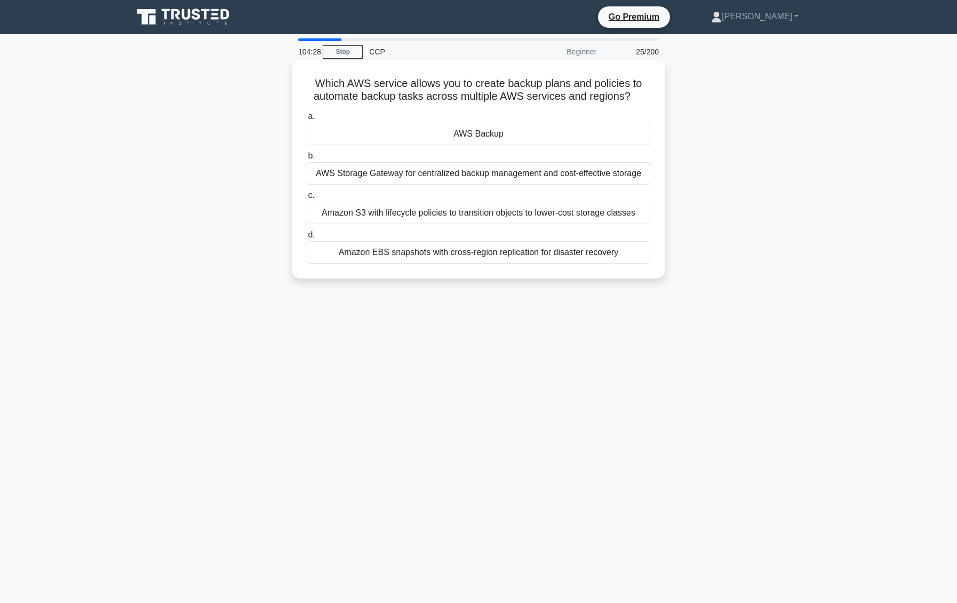
click at [474, 131] on div "AWS Backup" at bounding box center [479, 134] width 346 height 22
click at [306, 120] on input "a. AWS Backup" at bounding box center [306, 116] width 0 height 7
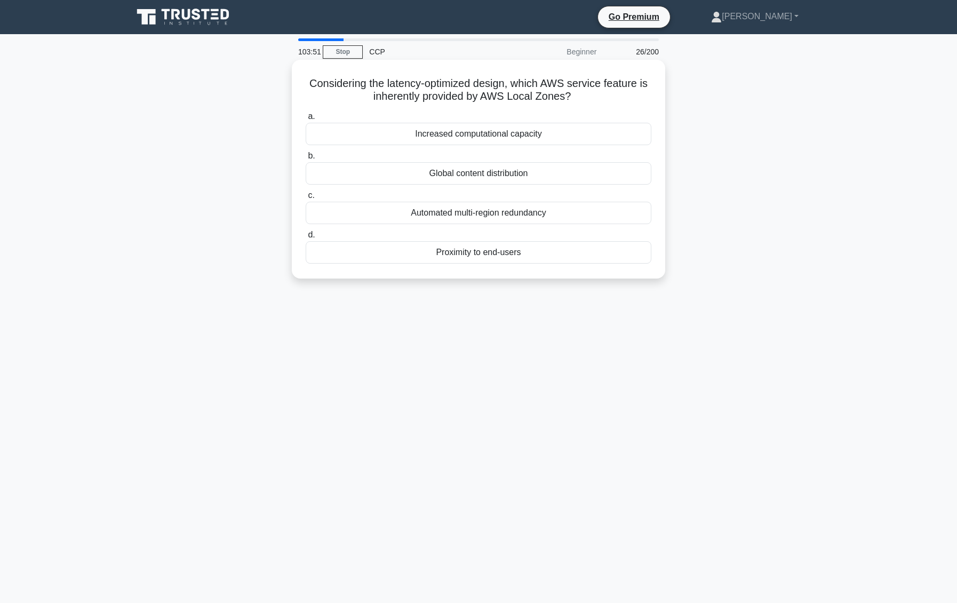
click at [469, 250] on div "Proximity to end-users" at bounding box center [479, 252] width 346 height 22
click at [306, 239] on input "d. Proximity to end-users" at bounding box center [306, 235] width 0 height 7
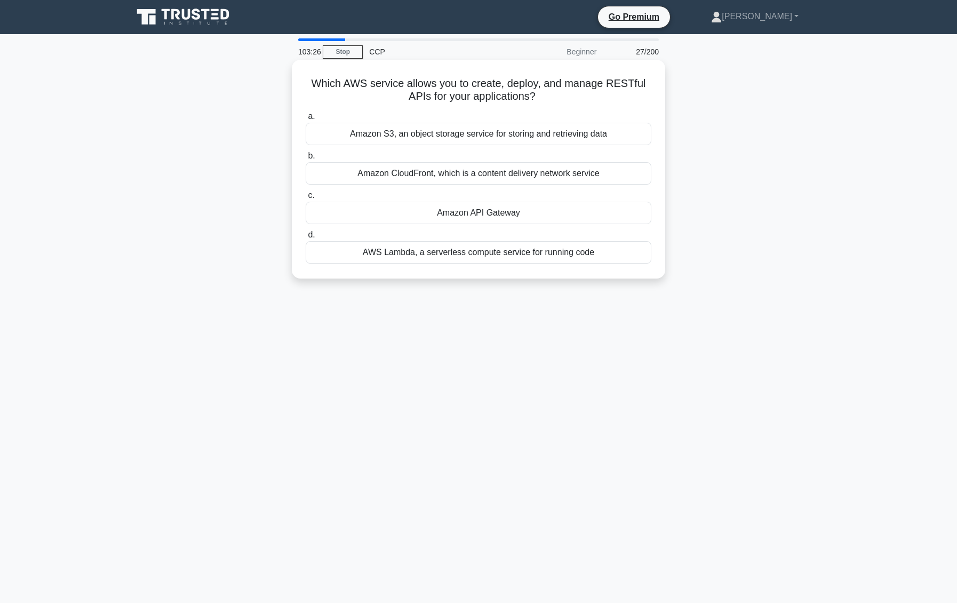
click at [434, 251] on div "AWS Lambda, a serverless compute service for running code" at bounding box center [479, 252] width 346 height 22
click at [306, 239] on input "d. AWS Lambda, a serverless compute service for running code" at bounding box center [306, 235] width 0 height 7
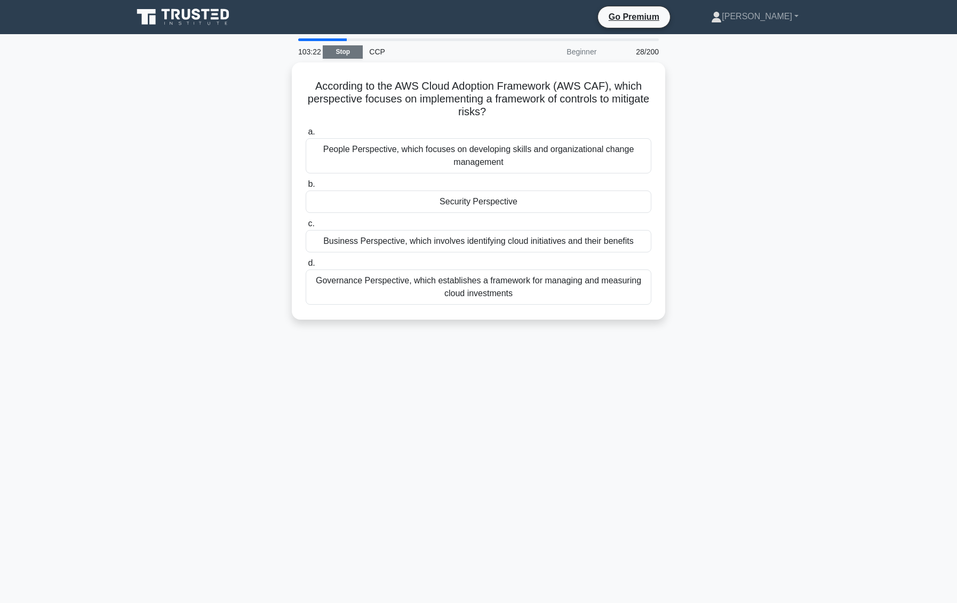
click at [333, 49] on link "Stop" at bounding box center [343, 51] width 40 height 13
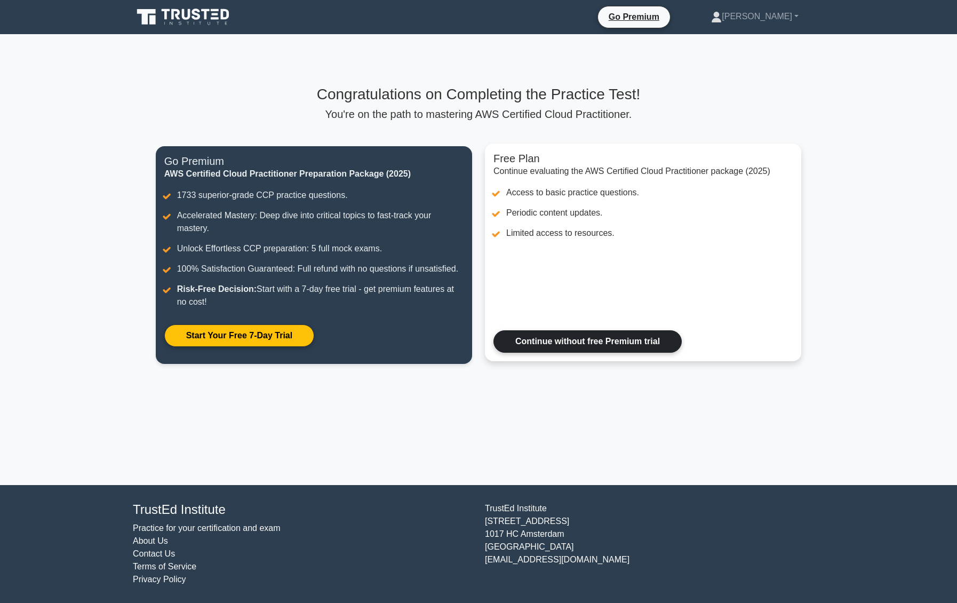
click at [541, 330] on link "Continue without free Premium trial" at bounding box center [588, 341] width 188 height 22
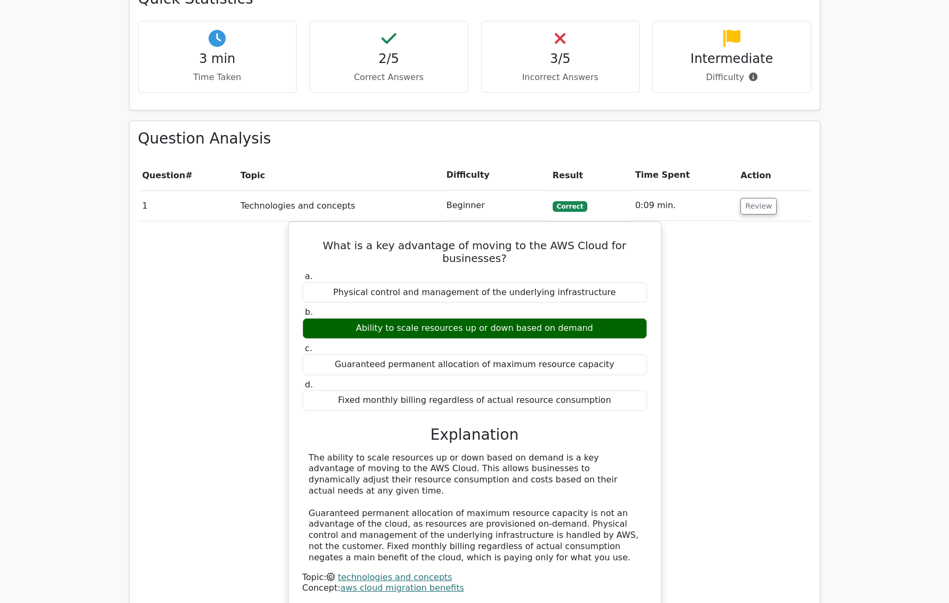
scroll to position [1006, 0]
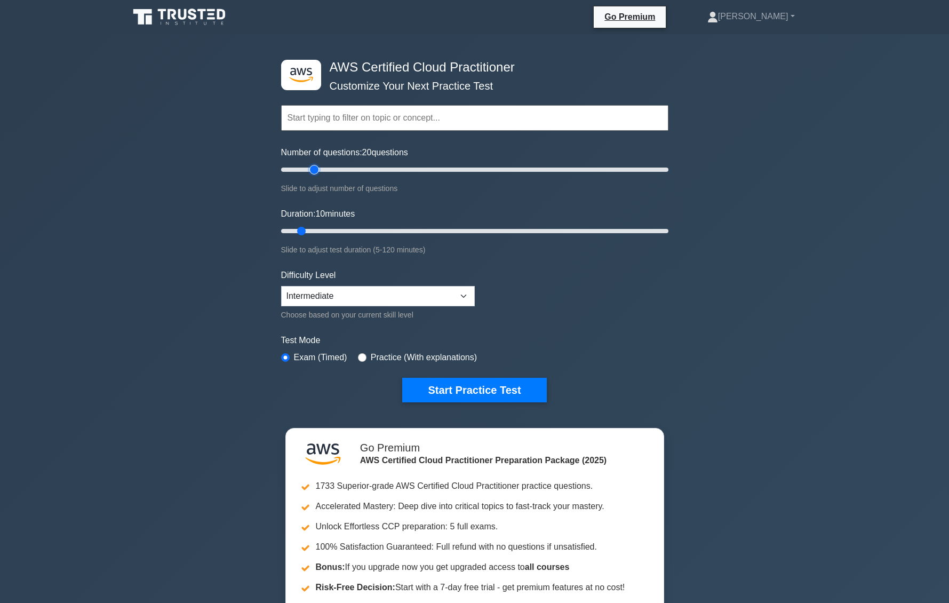
drag, startPoint x: 297, startPoint y: 167, endPoint x: 317, endPoint y: 169, distance: 20.4
type input "20"
click at [317, 169] on input "Number of questions: 20 questions" at bounding box center [474, 169] width 387 height 13
click at [348, 291] on select "Beginner Intermediate Expert" at bounding box center [378, 296] width 194 height 20
select select "expert"
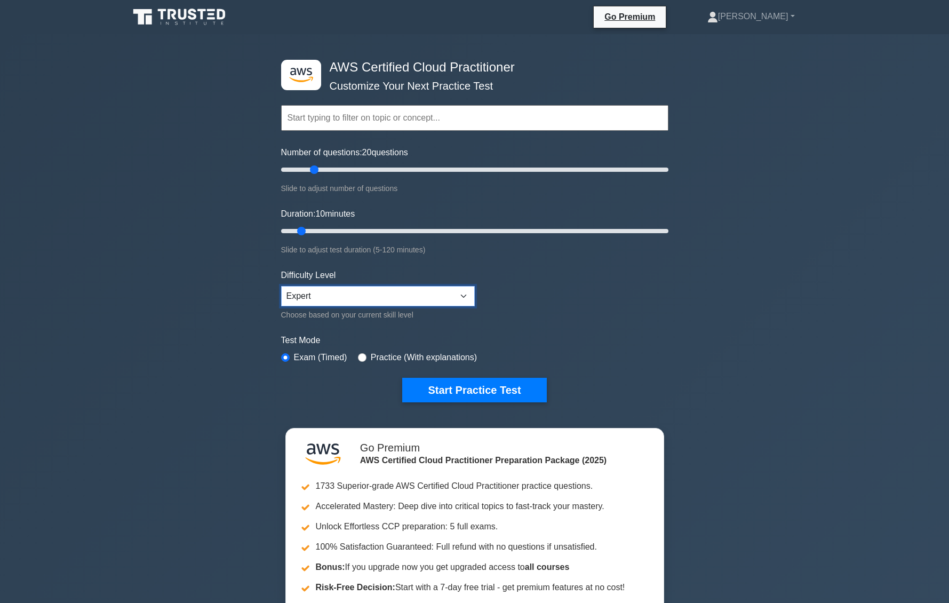
click at [281, 286] on select "Beginner Intermediate Expert" at bounding box center [378, 296] width 194 height 20
type input "10"
click at [300, 225] on input "Duration: 10 minutes" at bounding box center [474, 231] width 387 height 13
click at [357, 299] on div "Difficulty Level Beginner Intermediate Expert Choose based on your current skil…" at bounding box center [378, 295] width 194 height 52
click at [349, 295] on select "Beginner Intermediate Expert" at bounding box center [378, 296] width 194 height 20
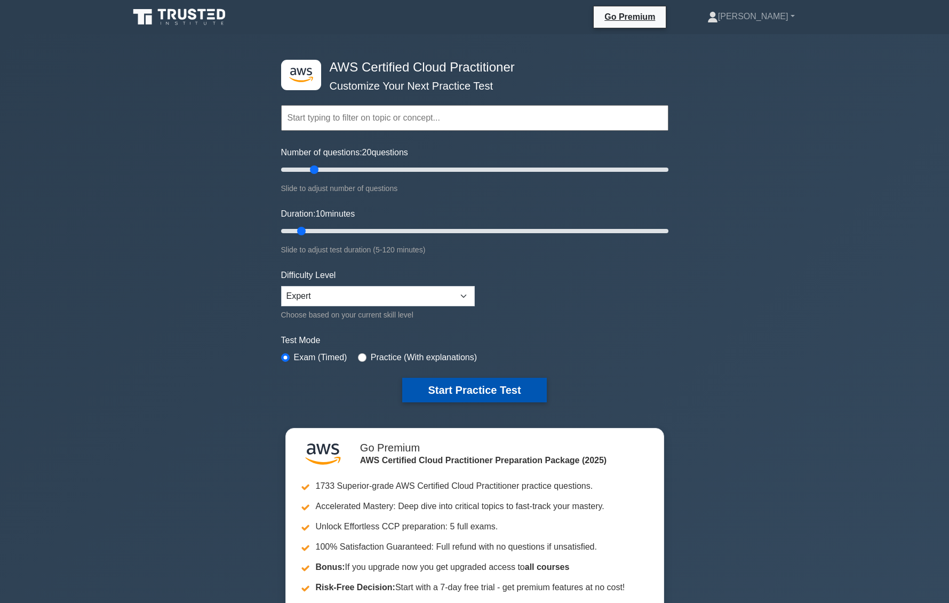
click at [440, 383] on button "Start Practice Test" at bounding box center [474, 390] width 144 height 25
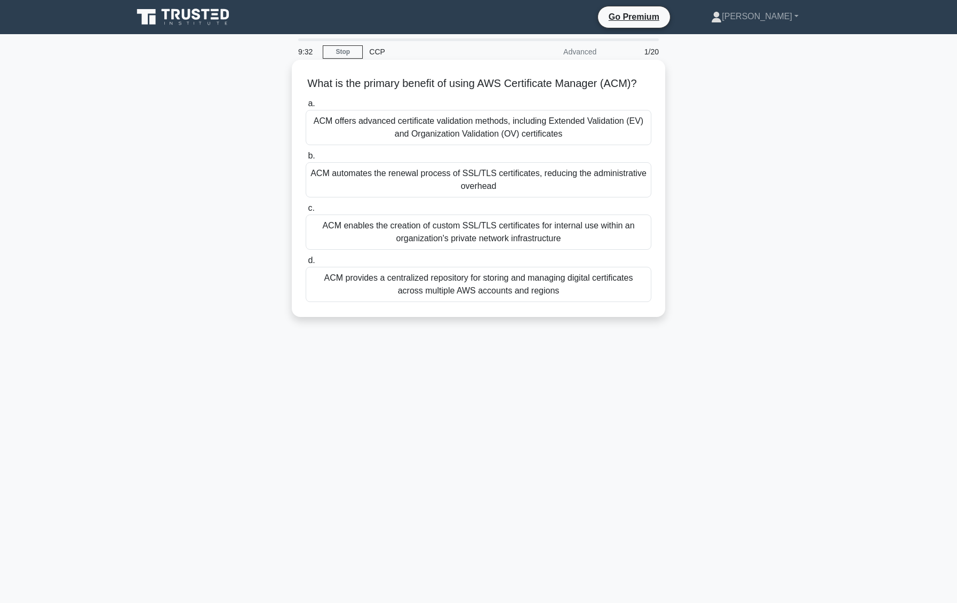
click at [498, 289] on div "ACM provides a centralized repository for storing and managing digital certific…" at bounding box center [479, 284] width 346 height 35
click at [306, 264] on input "d. ACM provides a centralized repository for storing and managing digital certi…" at bounding box center [306, 260] width 0 height 7
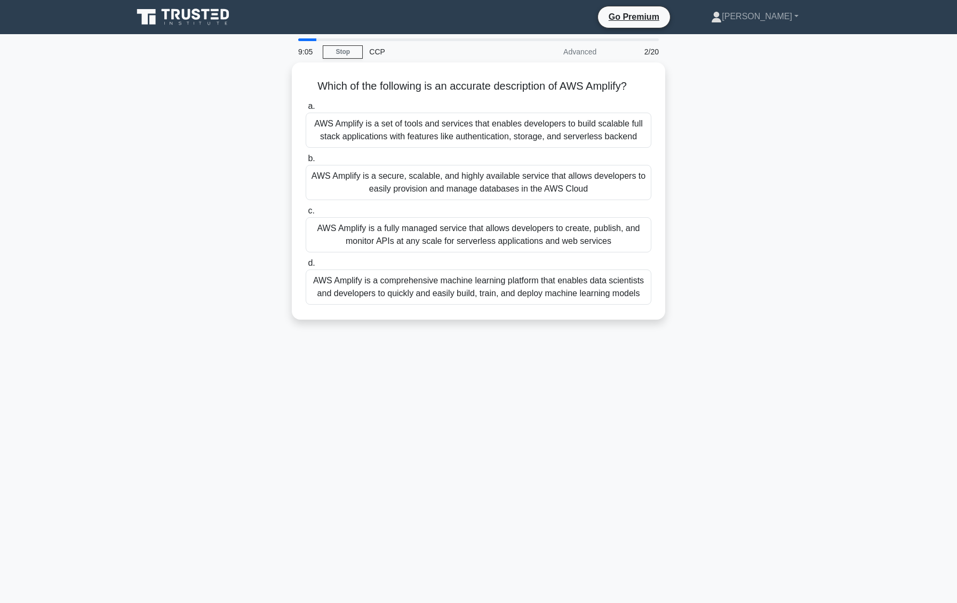
click at [566, 292] on div "AWS Amplify is a comprehensive machine learning platform that enables data scie…" at bounding box center [479, 286] width 346 height 35
click at [306, 267] on input "d. AWS Amplify is a comprehensive machine learning platform that enables data s…" at bounding box center [306, 263] width 0 height 7
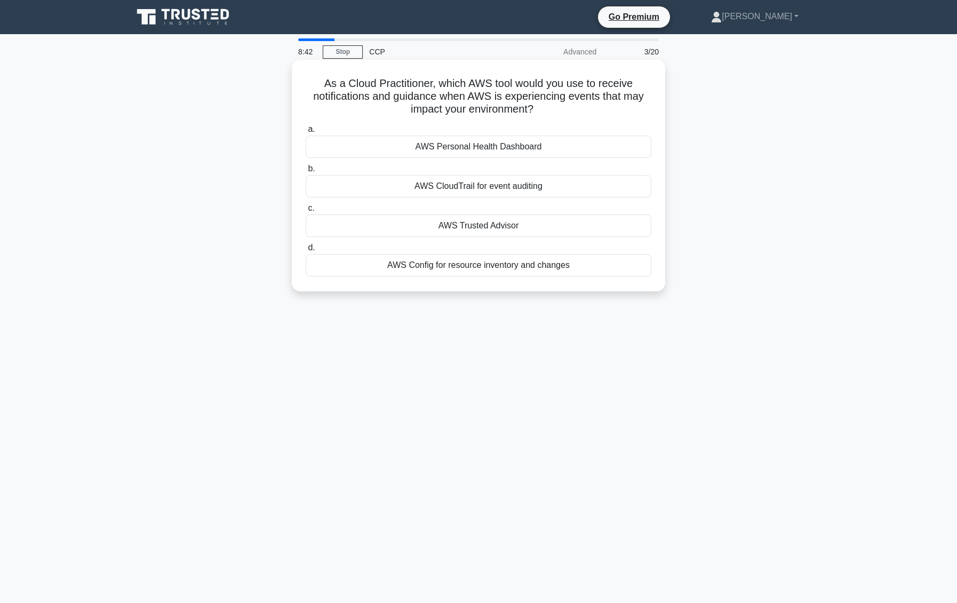
click at [505, 146] on div "AWS Personal Health Dashboard" at bounding box center [479, 147] width 346 height 22
click at [306, 133] on input "a. AWS Personal Health Dashboard" at bounding box center [306, 129] width 0 height 7
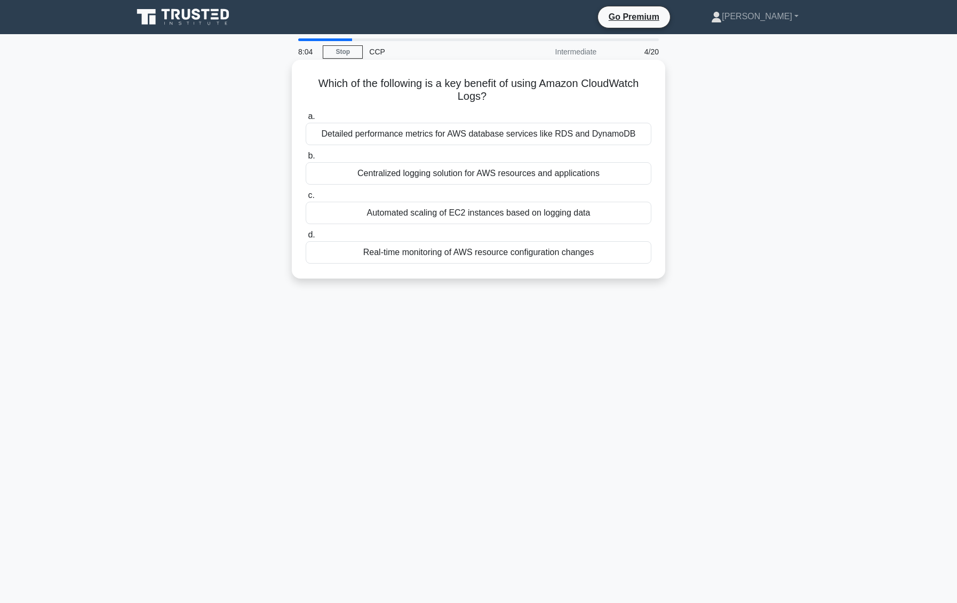
click at [527, 129] on div "Detailed performance metrics for AWS database services like RDS and DynamoDB" at bounding box center [479, 134] width 346 height 22
click at [306, 120] on input "a. Detailed performance metrics for AWS database services like RDS and DynamoDB" at bounding box center [306, 116] width 0 height 7
click at [443, 211] on div "Deploys a parallel database to reconcile conflicting records on sync" at bounding box center [479, 213] width 346 height 22
click at [306, 199] on input "c. Deploys a parallel database to reconcile conflicting records on sync" at bounding box center [306, 195] width 0 height 7
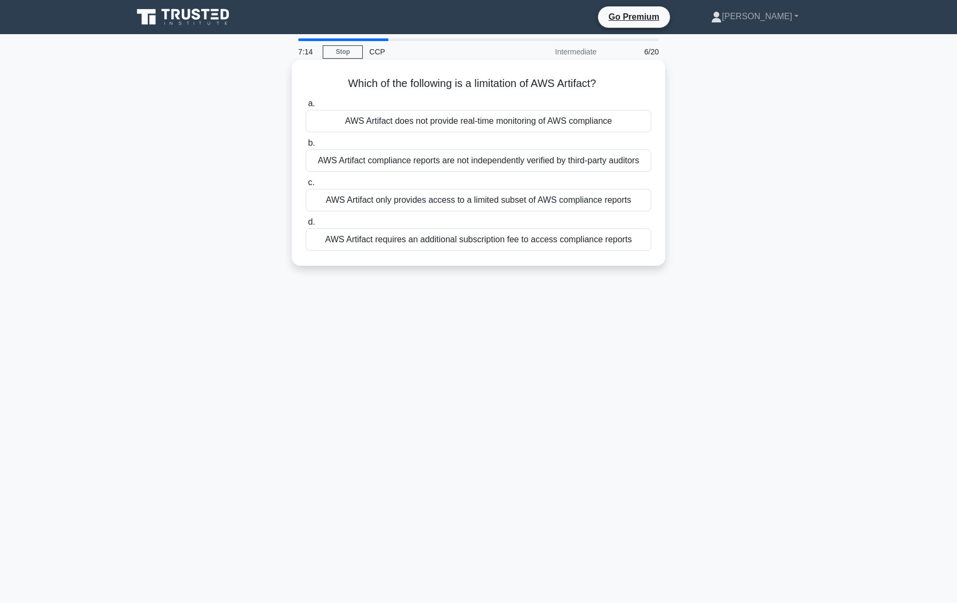
click at [550, 120] on div "AWS Artifact does not provide real-time monitoring of AWS compliance" at bounding box center [479, 121] width 346 height 22
click at [306, 107] on input "a. AWS Artifact does not provide real-time monitoring of AWS compliance" at bounding box center [306, 103] width 0 height 7
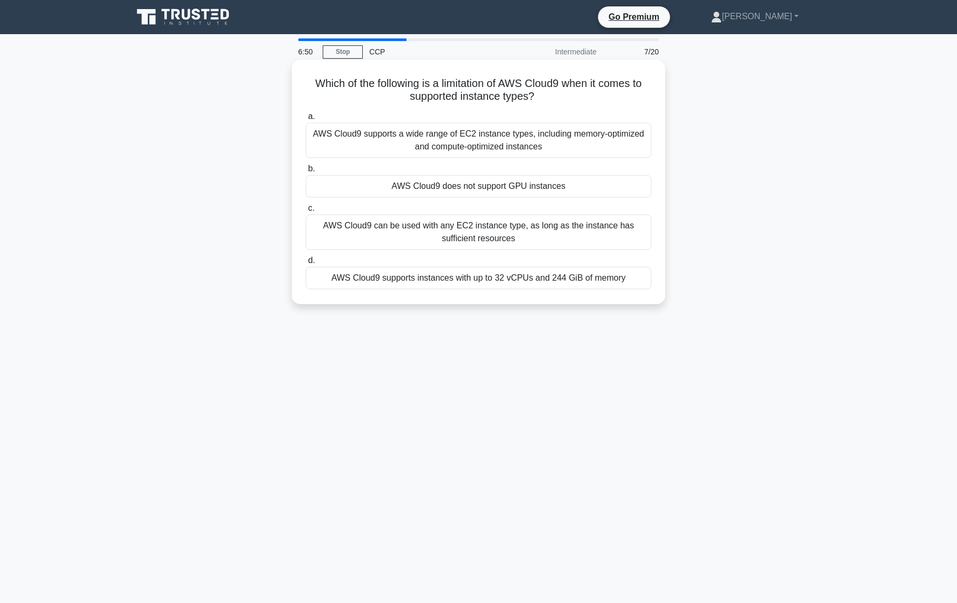
click at [469, 139] on div "AWS Cloud9 supports a wide range of EC2 instance types, including memory-optimi…" at bounding box center [479, 140] width 346 height 35
click at [306, 120] on input "a. AWS Cloud9 supports a wide range of EC2 instance types, including memory-opt…" at bounding box center [306, 116] width 0 height 7
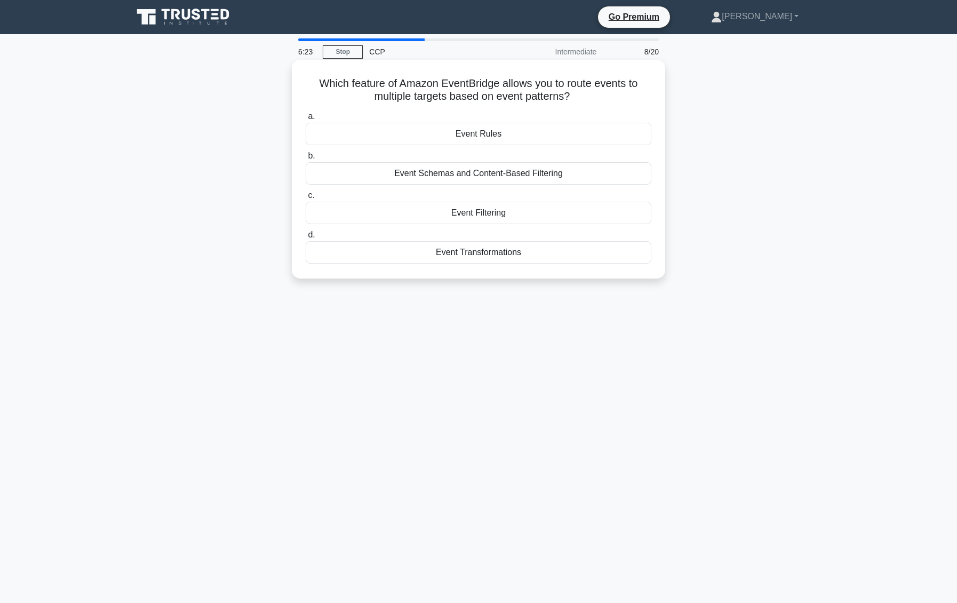
click at [554, 169] on div "Event Schemas and Content-Based Filtering" at bounding box center [479, 173] width 346 height 22
click at [306, 160] on input "b. Event Schemas and Content-Based Filtering" at bounding box center [306, 156] width 0 height 7
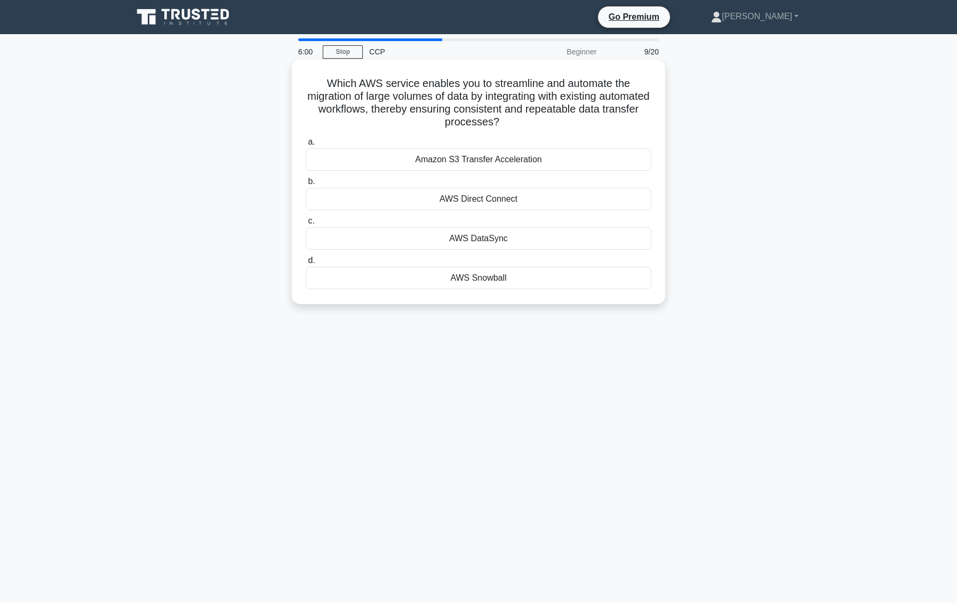
click at [483, 235] on div "AWS DataSync" at bounding box center [479, 238] width 346 height 22
click at [306, 225] on input "c. AWS DataSync" at bounding box center [306, 221] width 0 height 7
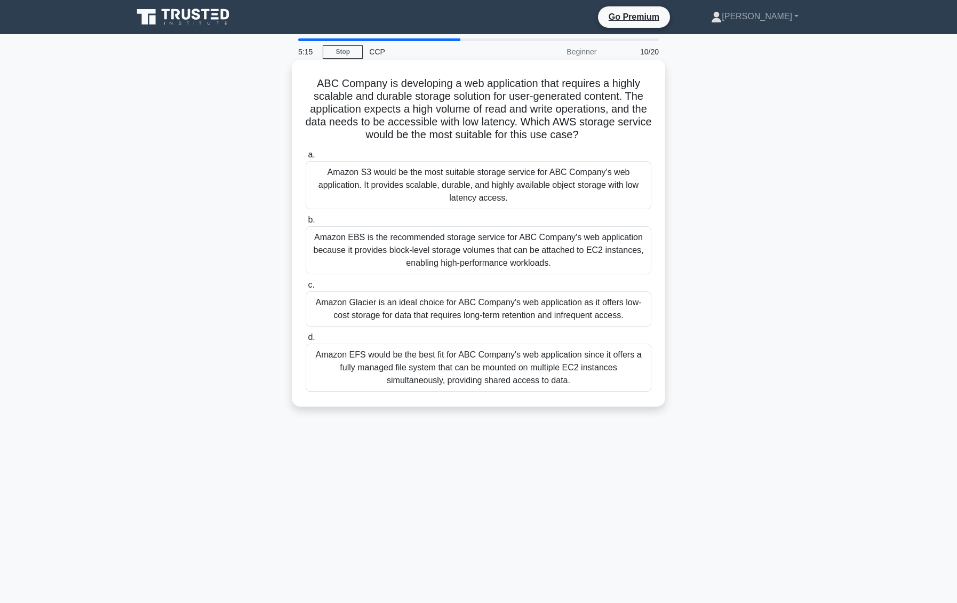
click at [581, 253] on div "Amazon EBS is the recommended storage service for ABC Company's web application…" at bounding box center [479, 250] width 346 height 48
click at [306, 224] on input "b. Amazon EBS is the recommended storage service for ABC Company's web applicat…" at bounding box center [306, 220] width 0 height 7
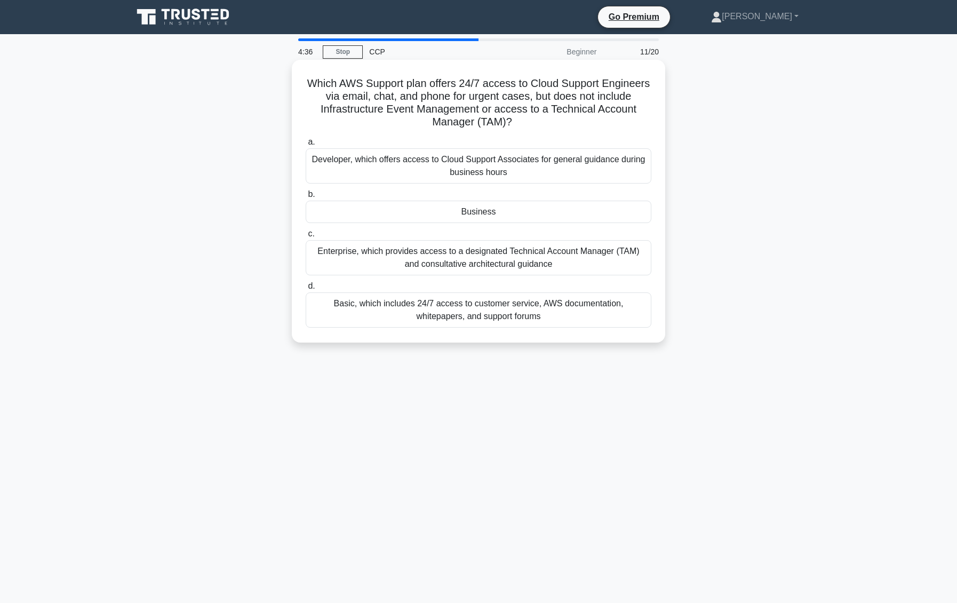
click at [436, 305] on div "Basic, which includes 24/7 access to customer service, AWS documentation, white…" at bounding box center [479, 309] width 346 height 35
click at [306, 290] on input "d. Basic, which includes 24/7 access to customer service, AWS documentation, wh…" at bounding box center [306, 286] width 0 height 7
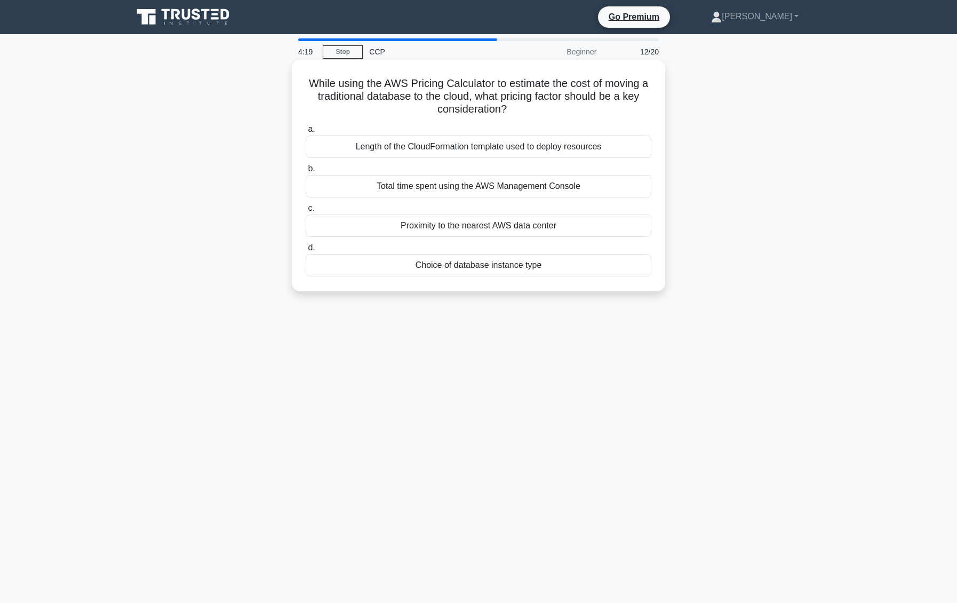
click at [506, 262] on div "Choice of database instance type" at bounding box center [479, 265] width 346 height 22
click at [306, 251] on input "d. Choice of database instance type" at bounding box center [306, 247] width 0 height 7
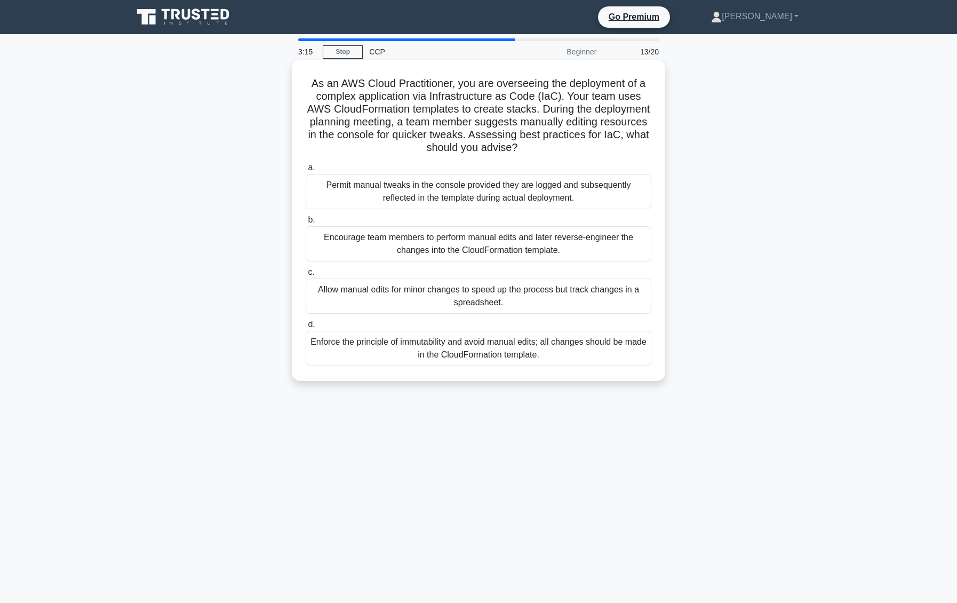
click at [567, 352] on div "Enforce the principle of immutability and avoid manual edits; all changes shoul…" at bounding box center [479, 348] width 346 height 35
click at [306, 328] on input "d. Enforce the principle of immutability and avoid manual edits; all changes sh…" at bounding box center [306, 324] width 0 height 7
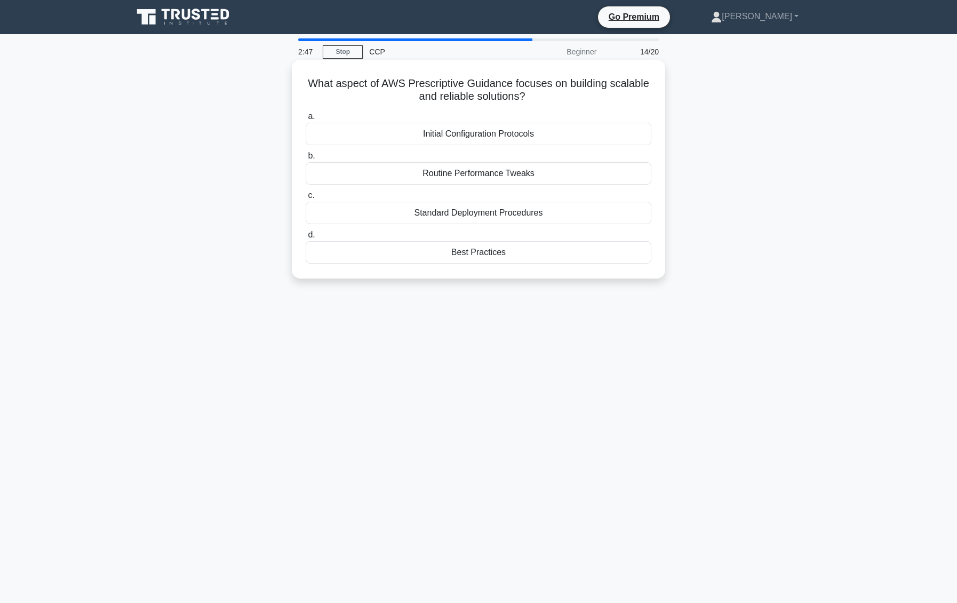
click at [506, 252] on div "Best Practices" at bounding box center [479, 252] width 346 height 22
click at [306, 239] on input "d. Best Practices" at bounding box center [306, 235] width 0 height 7
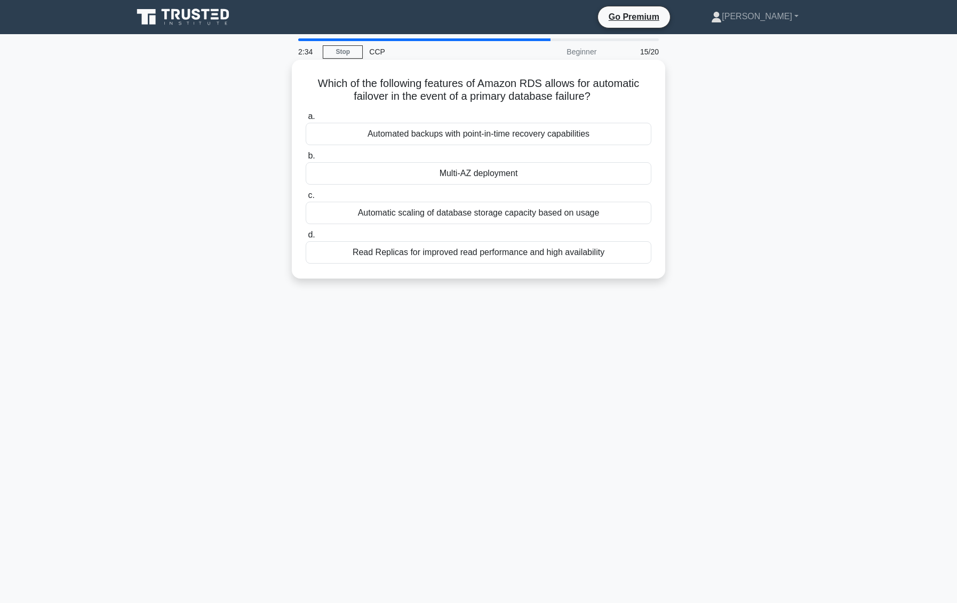
click at [500, 170] on div "Multi-AZ deployment" at bounding box center [479, 173] width 346 height 22
click at [306, 160] on input "b. Multi-AZ deployment" at bounding box center [306, 156] width 0 height 7
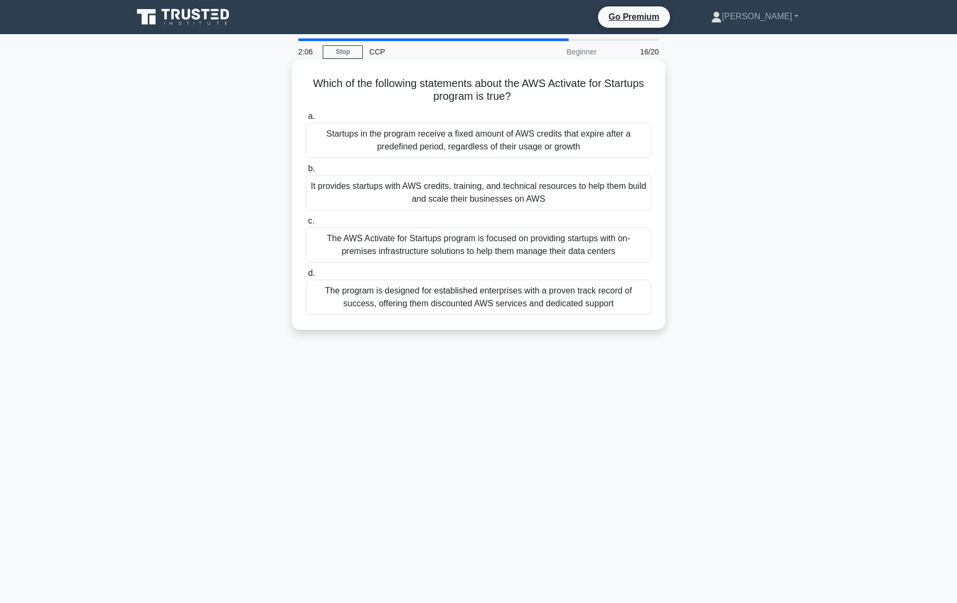
click at [423, 243] on div "The AWS Activate for Startups program is focused on providing startups with on-…" at bounding box center [479, 244] width 346 height 35
click at [306, 225] on input "c. The AWS Activate for Startups program is focused on providing startups with …" at bounding box center [306, 221] width 0 height 7
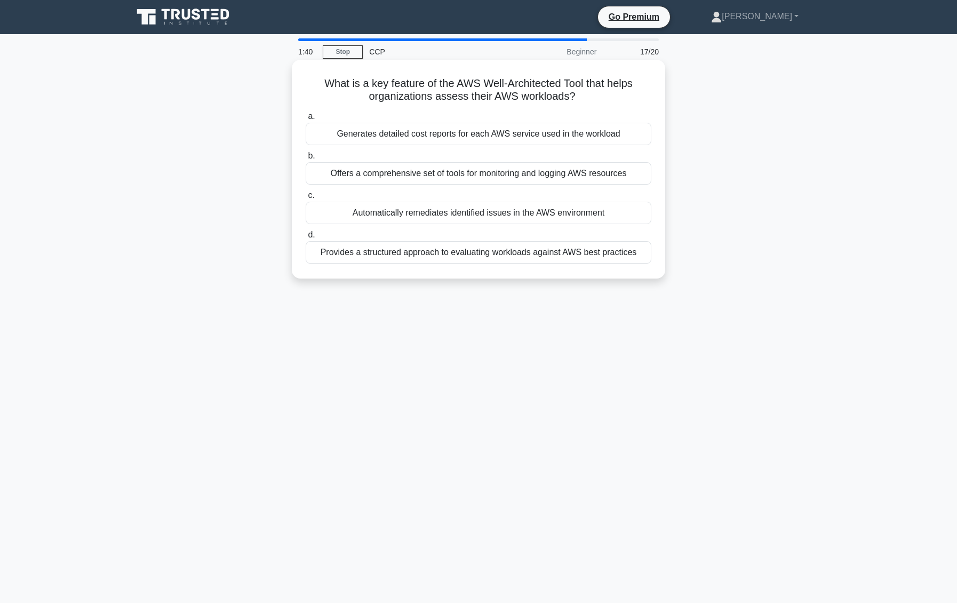
click at [580, 250] on div "Provides a structured approach to evaluating workloads against AWS best practic…" at bounding box center [479, 252] width 346 height 22
click at [306, 239] on input "d. Provides a structured approach to evaluating workloads against AWS best prac…" at bounding box center [306, 235] width 0 height 7
click at [567, 249] on div "Implementing network segmentation using Public and Private subnets" at bounding box center [479, 252] width 346 height 22
click at [306, 239] on input "d. Implementing network segmentation using Public and Private subnets" at bounding box center [306, 235] width 0 height 7
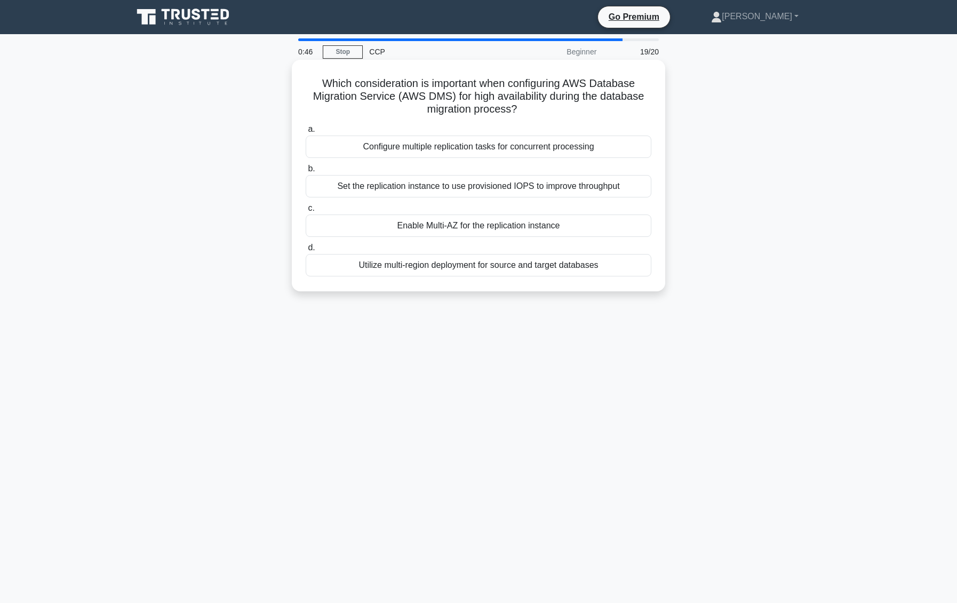
click at [459, 226] on div "Enable Multi-AZ for the replication instance" at bounding box center [479, 226] width 346 height 22
click at [306, 212] on input "c. Enable Multi-AZ for the replication instance" at bounding box center [306, 208] width 0 height 7
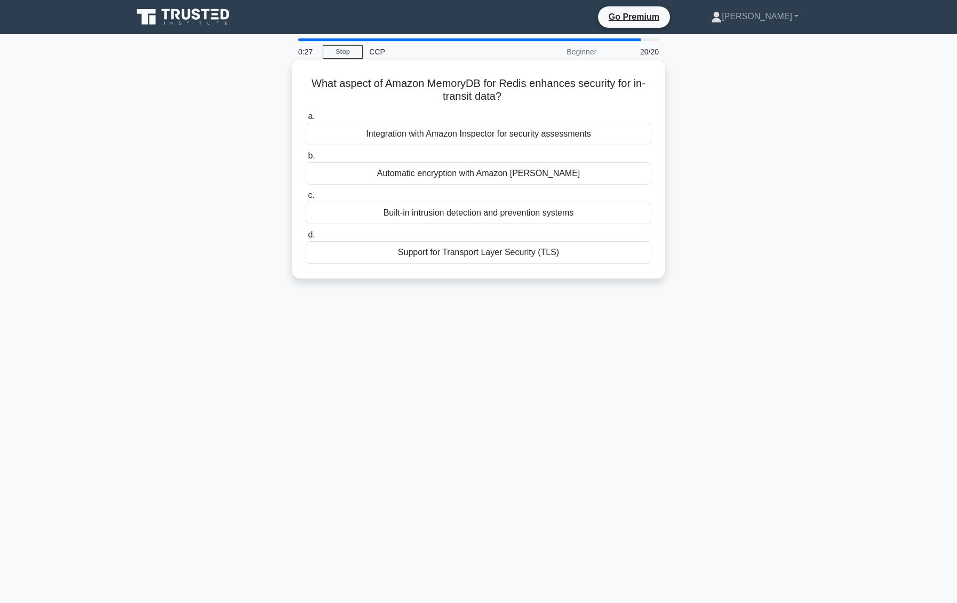
drag, startPoint x: 469, startPoint y: 252, endPoint x: 497, endPoint y: 256, distance: 28.6
click at [469, 252] on div "Support for Transport Layer Security (TLS)" at bounding box center [479, 252] width 346 height 22
click at [306, 239] on input "d. Support for Transport Layer Security (TLS)" at bounding box center [306, 235] width 0 height 7
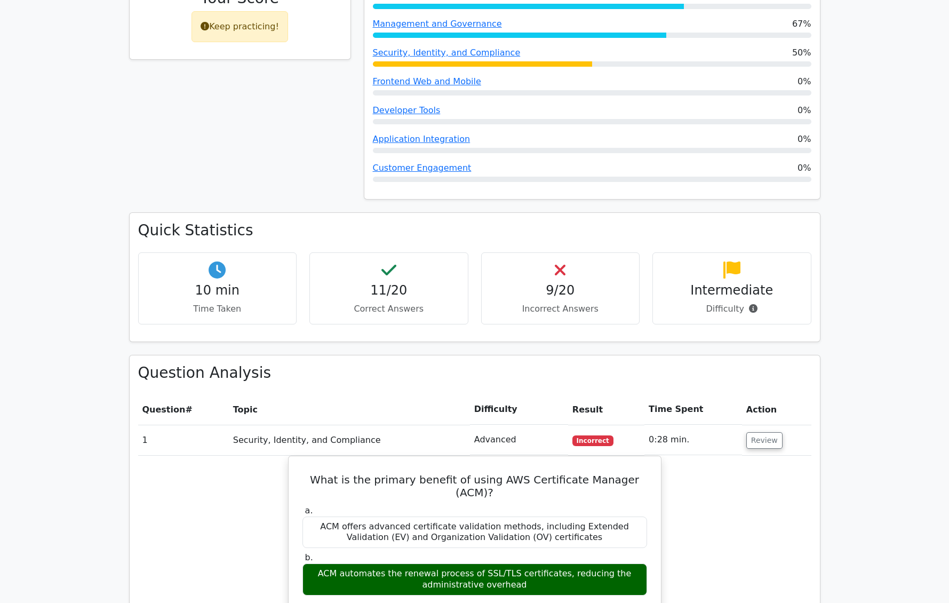
scroll to position [561, 0]
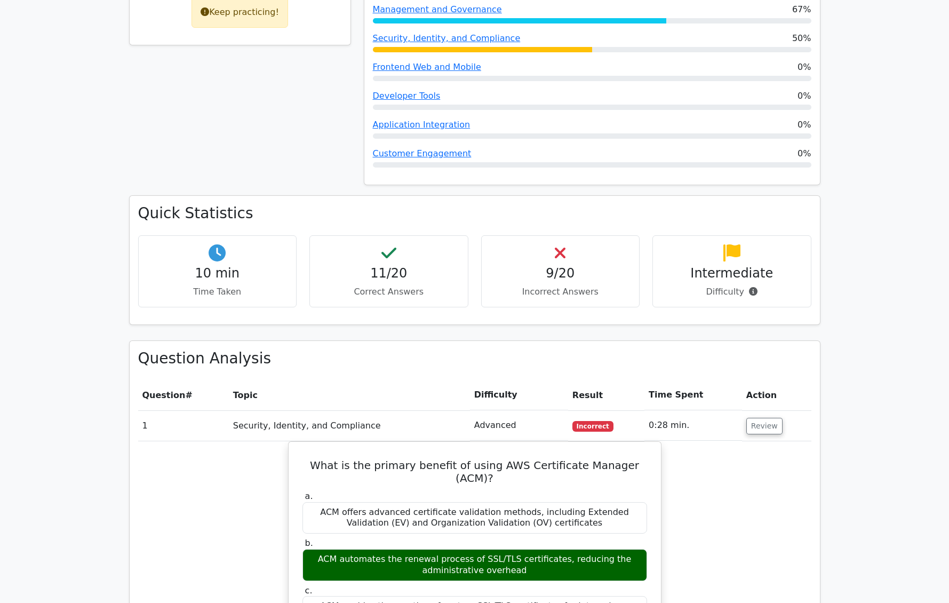
click at [595, 266] on h4 "9/20" at bounding box center [560, 273] width 141 height 15
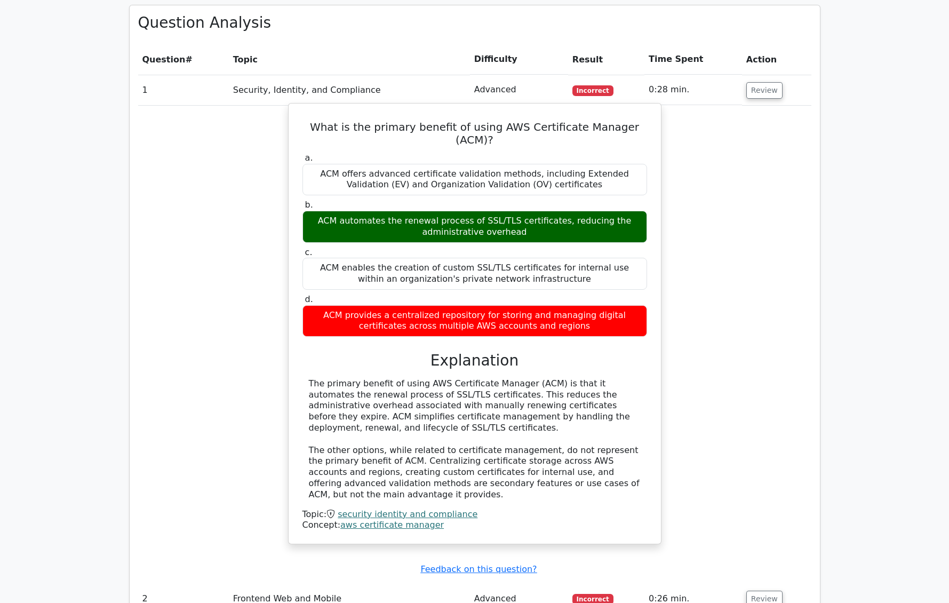
scroll to position [1068, 0]
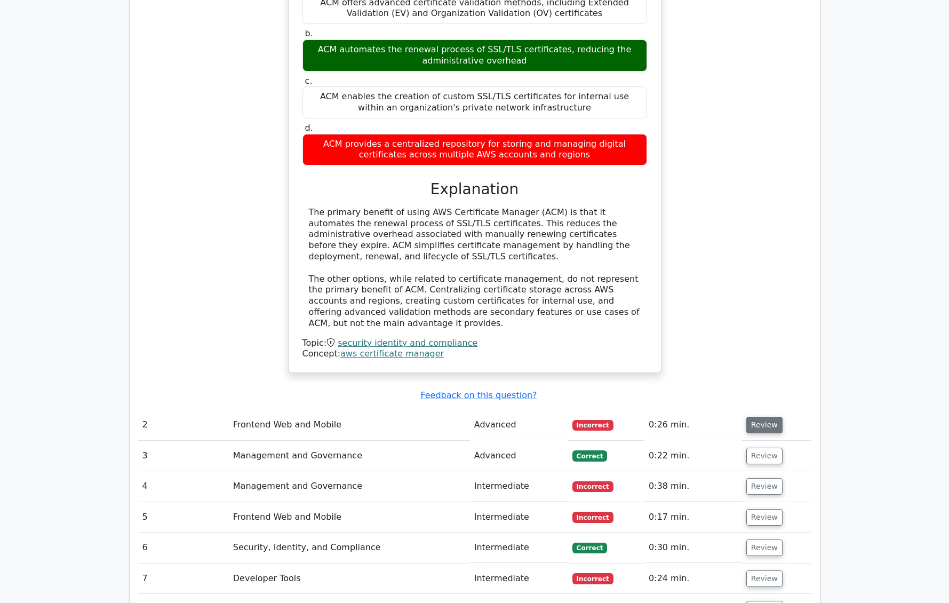
click at [757, 417] on button "Review" at bounding box center [765, 425] width 36 height 17
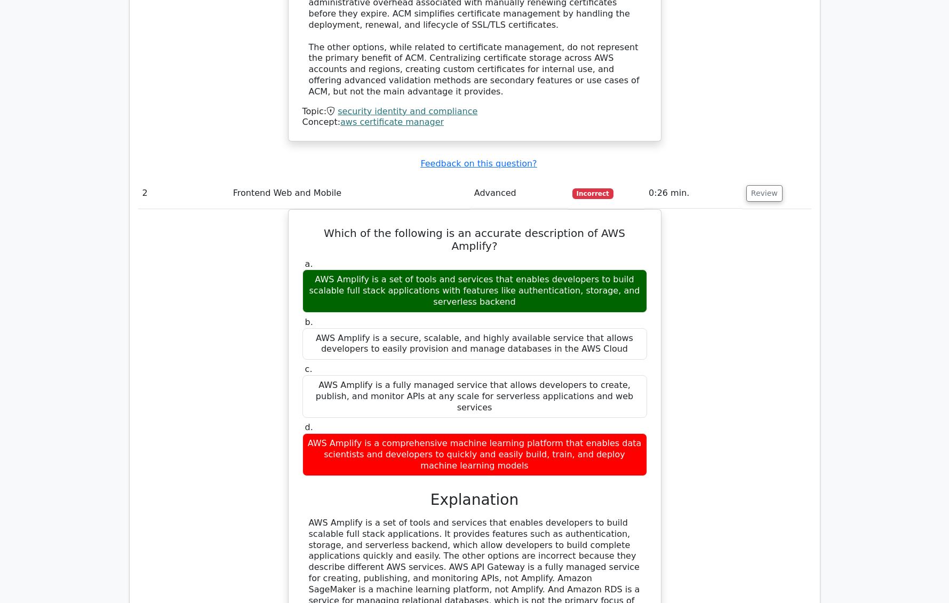
scroll to position [1478, 0]
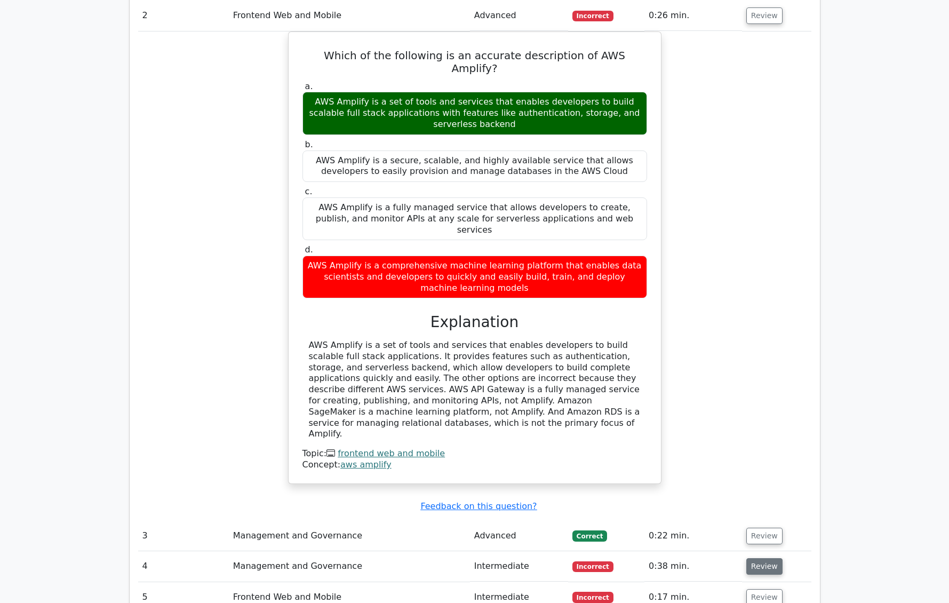
click at [767, 558] on button "Review" at bounding box center [765, 566] width 36 height 17
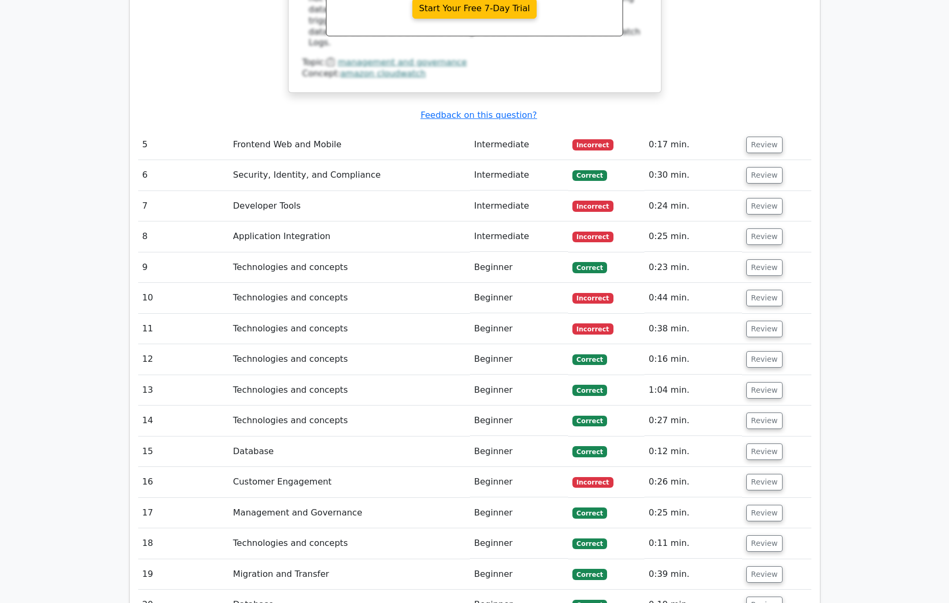
scroll to position [2262, 0]
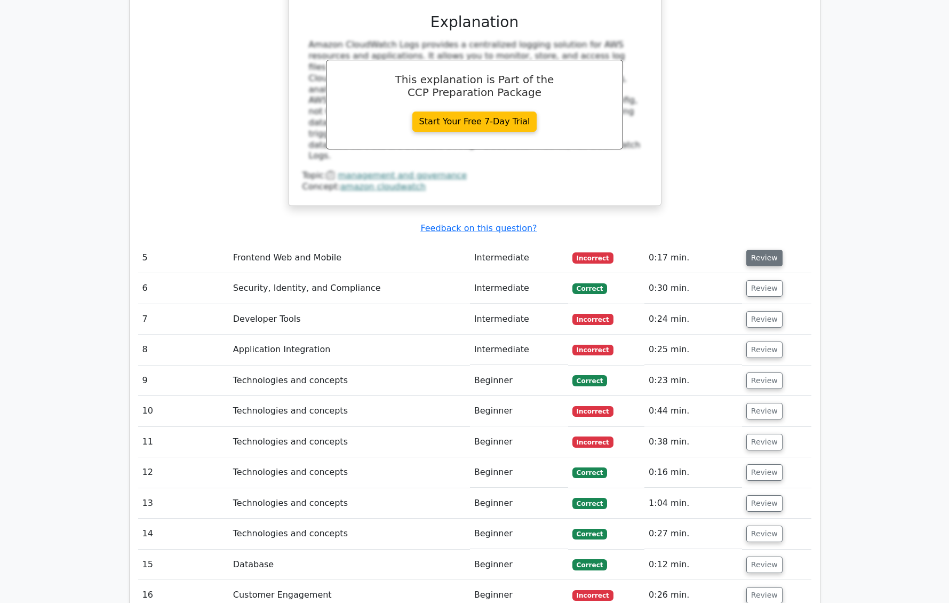
click at [757, 250] on button "Review" at bounding box center [765, 258] width 36 height 17
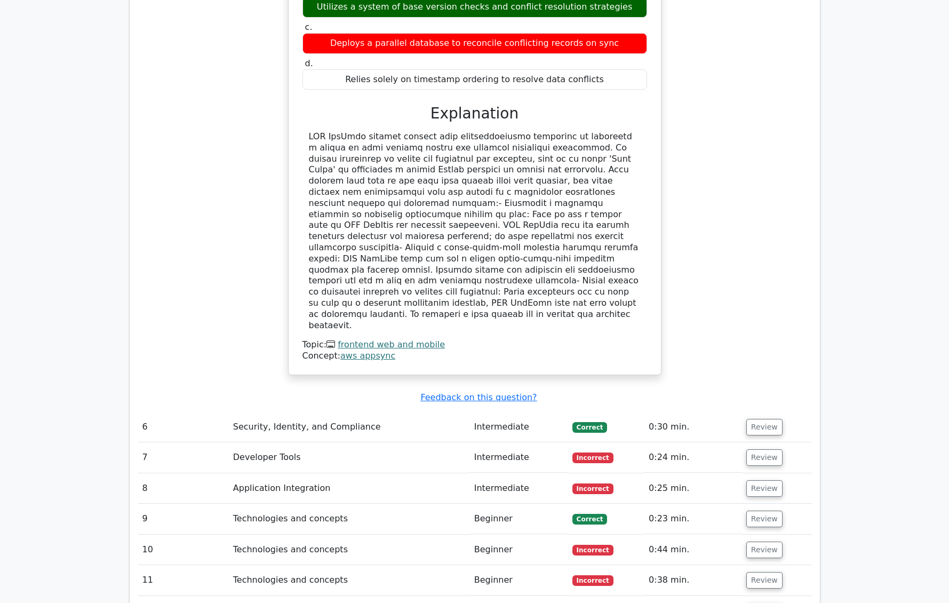
scroll to position [2638, 0]
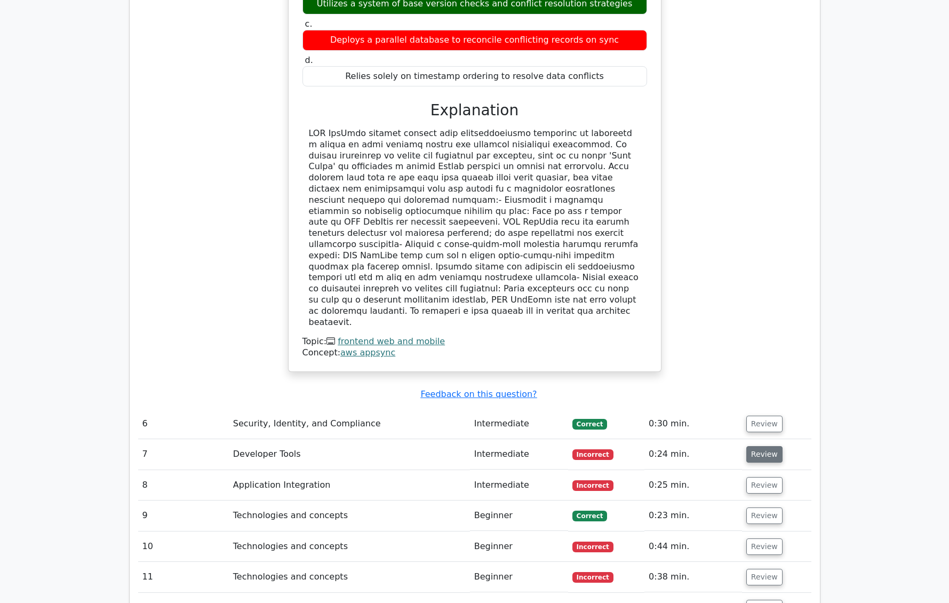
click at [755, 446] on button "Review" at bounding box center [765, 454] width 36 height 17
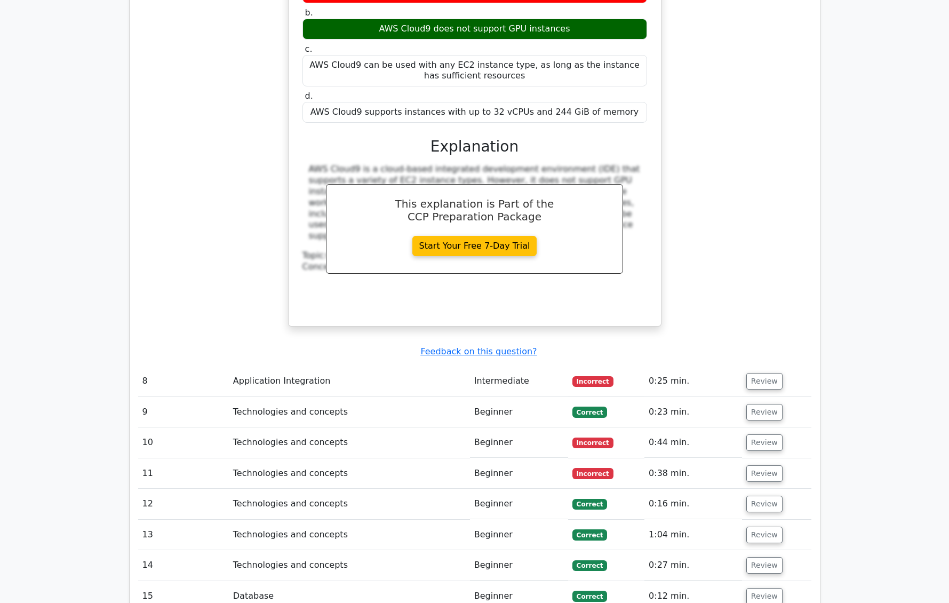
scroll to position [3220, 0]
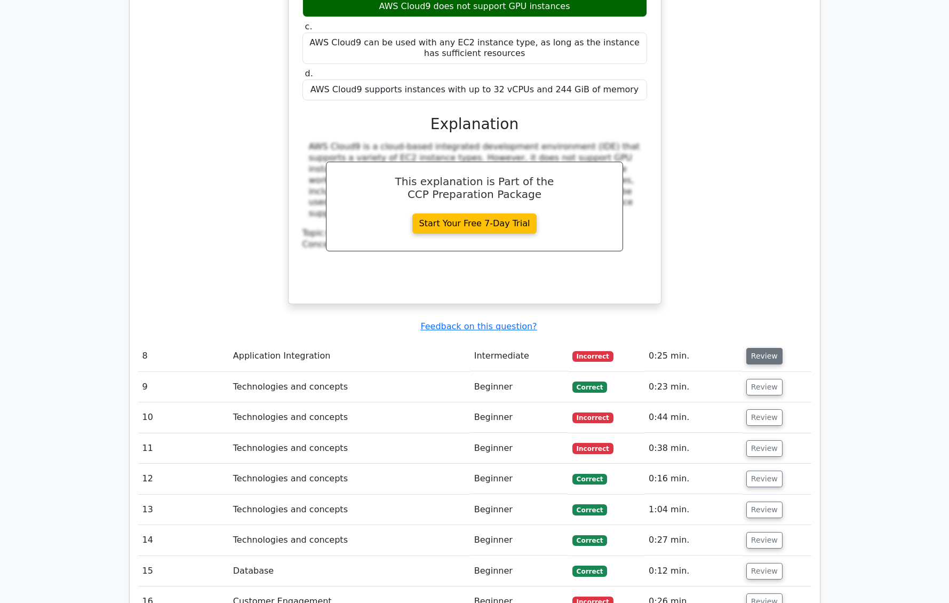
click at [760, 348] on button "Review" at bounding box center [765, 356] width 36 height 17
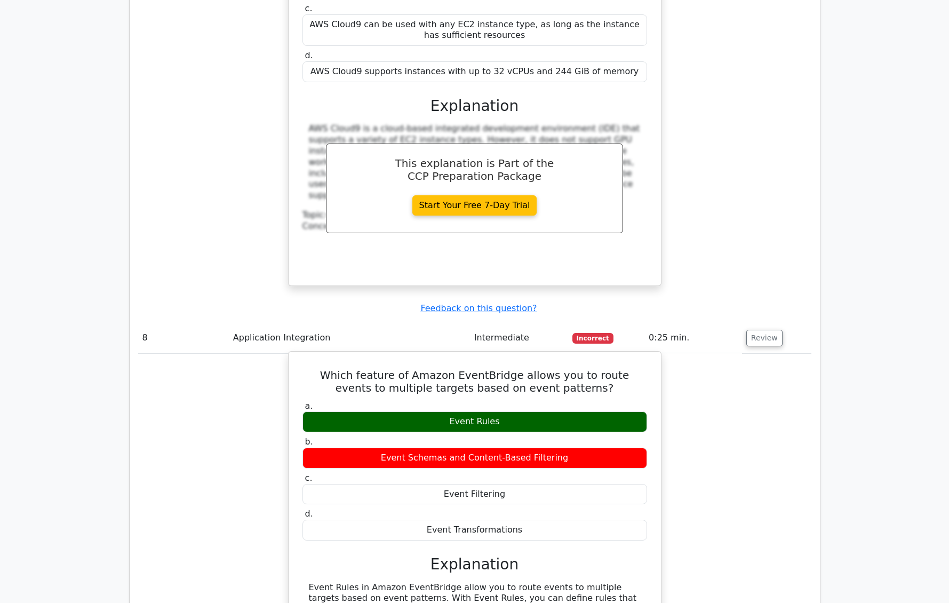
scroll to position [3555, 0]
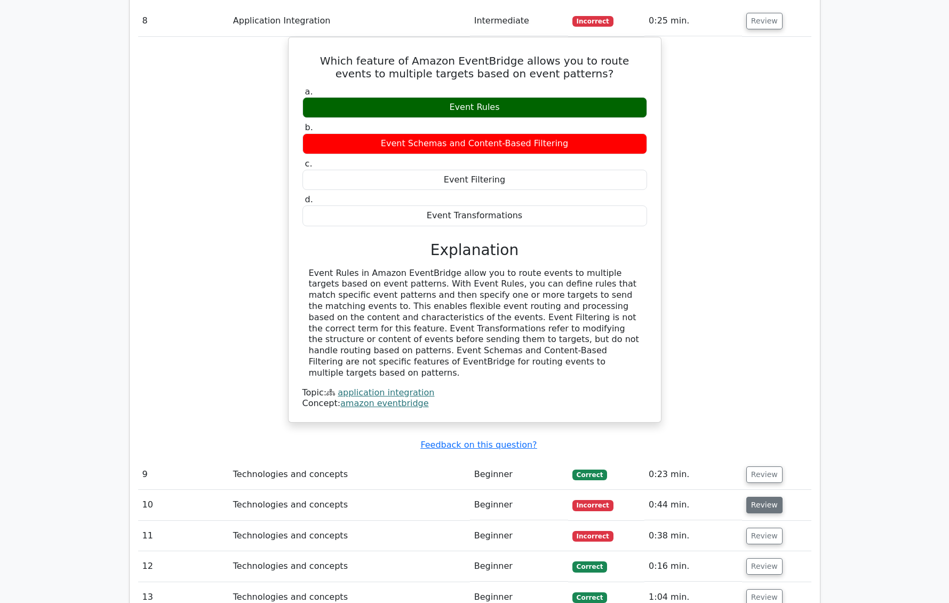
click at [759, 497] on button "Review" at bounding box center [765, 505] width 36 height 17
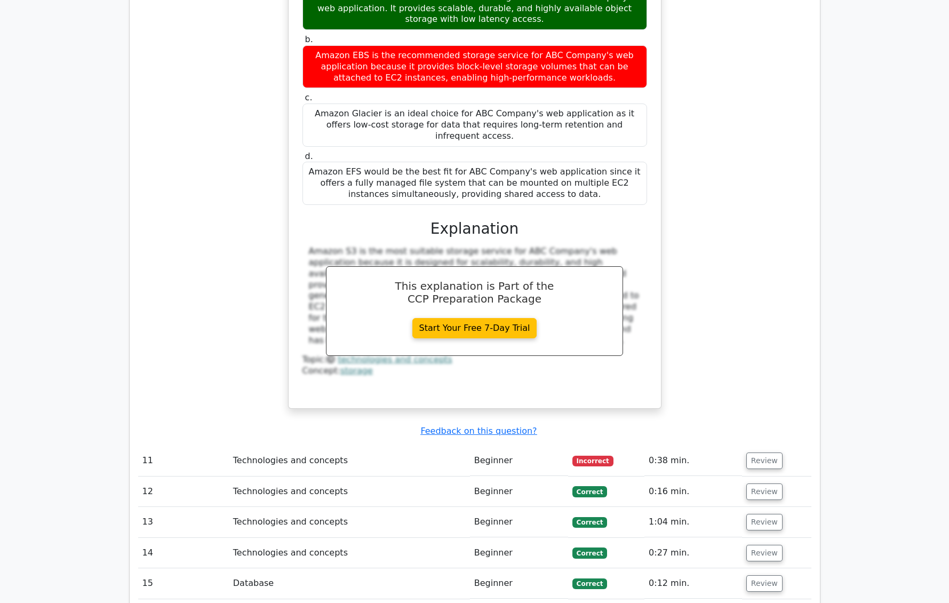
scroll to position [4242, 0]
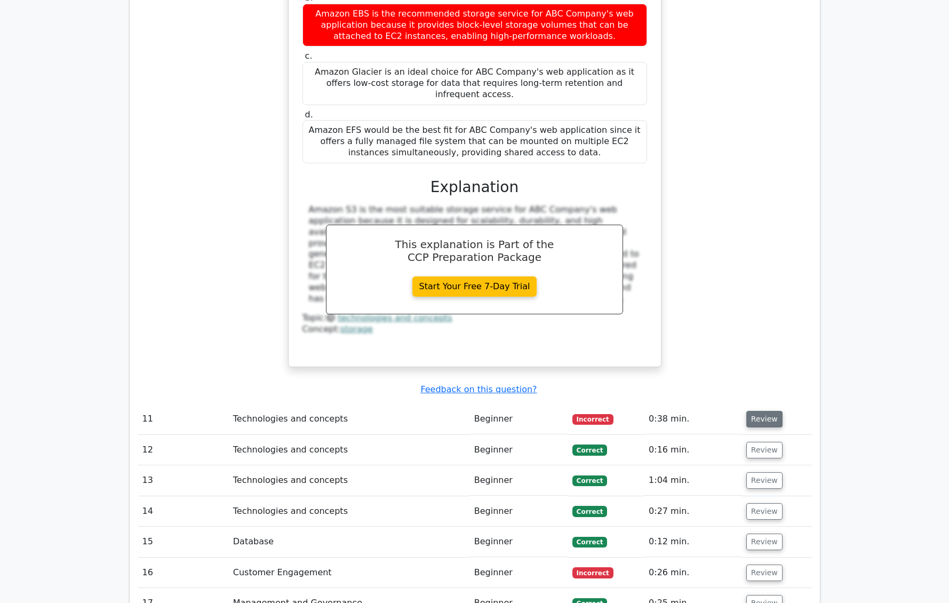
click at [762, 411] on button "Review" at bounding box center [765, 419] width 36 height 17
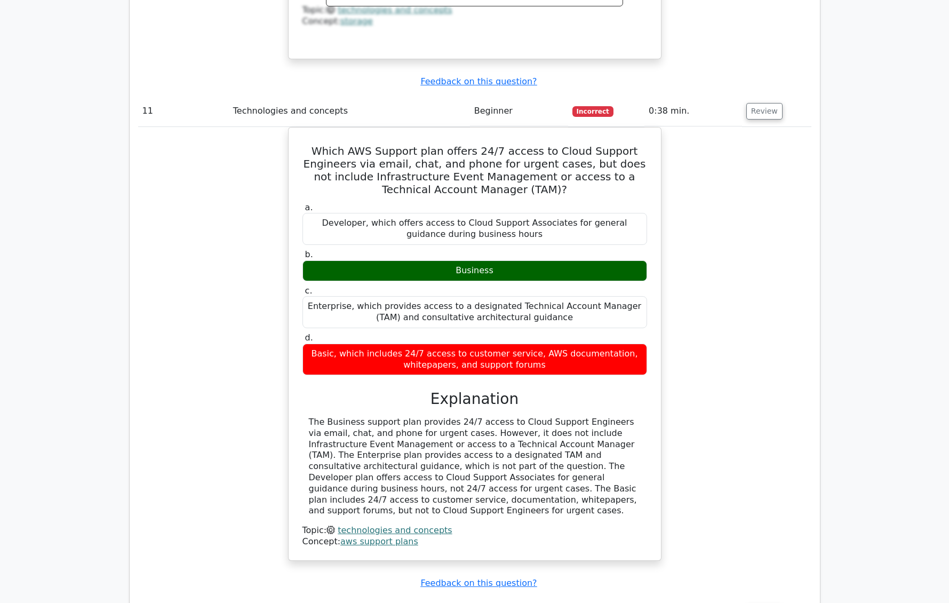
scroll to position [4567, 0]
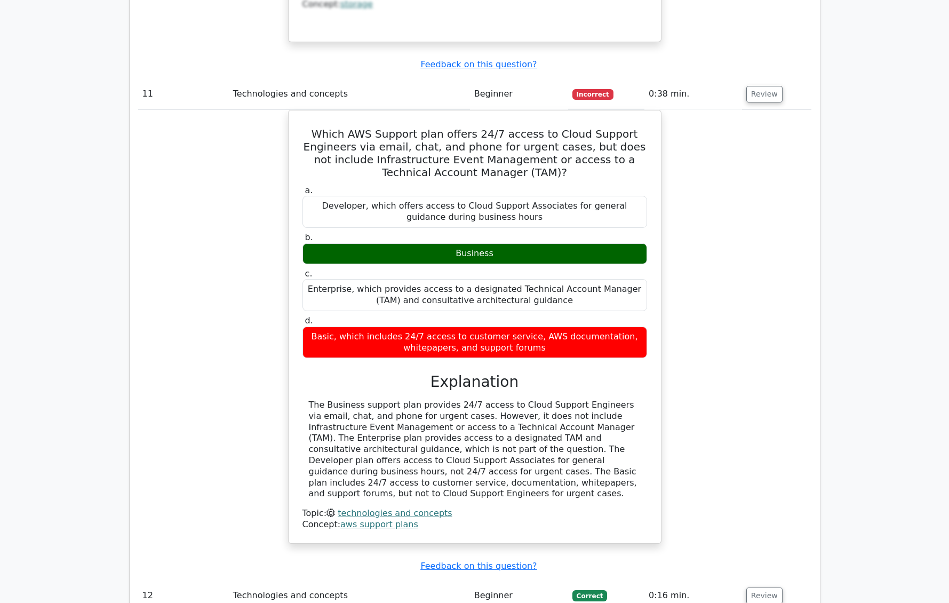
drag, startPoint x: 761, startPoint y: 465, endPoint x: 755, endPoint y: 463, distance: 7.3
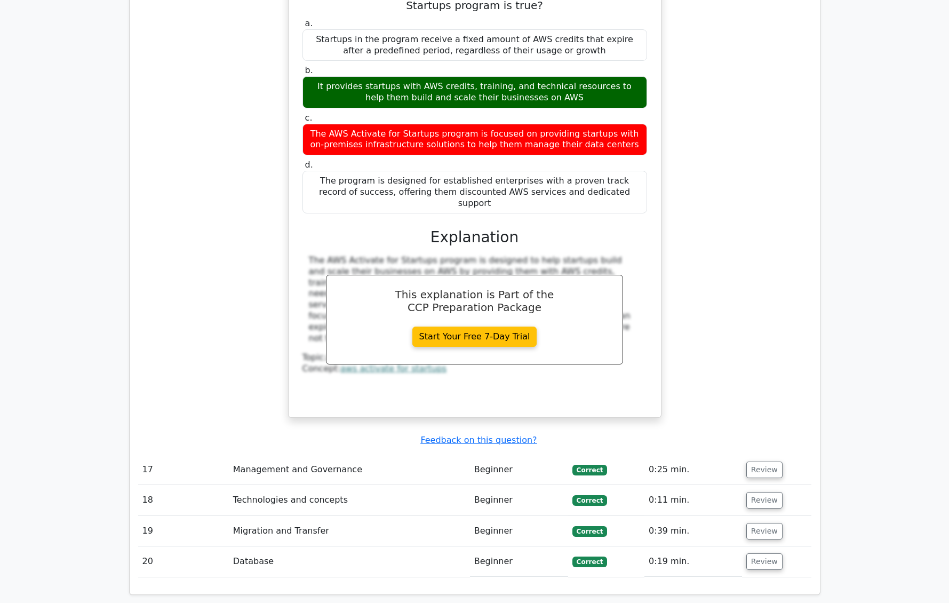
scroll to position [5485, 0]
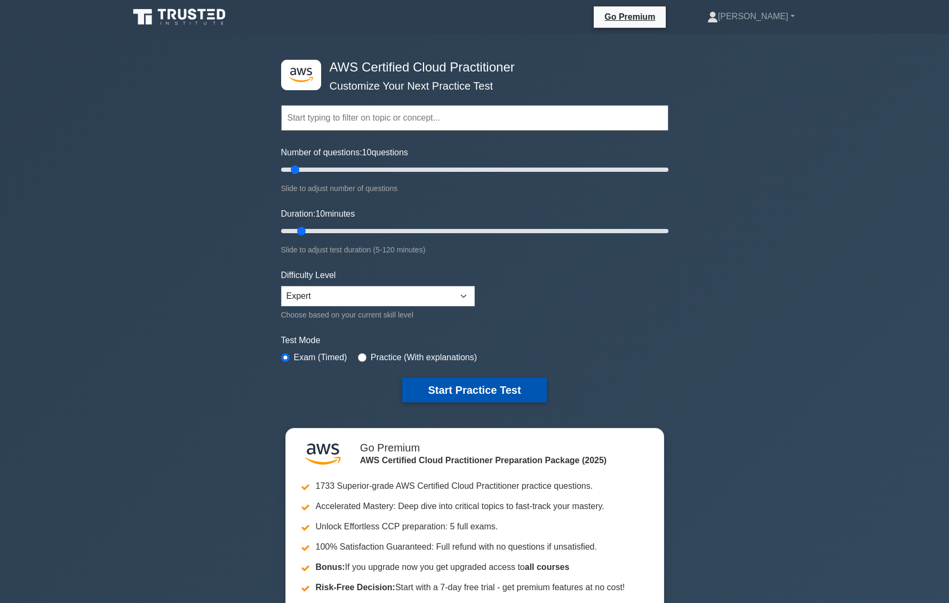
click at [471, 385] on button "Start Practice Test" at bounding box center [474, 390] width 144 height 25
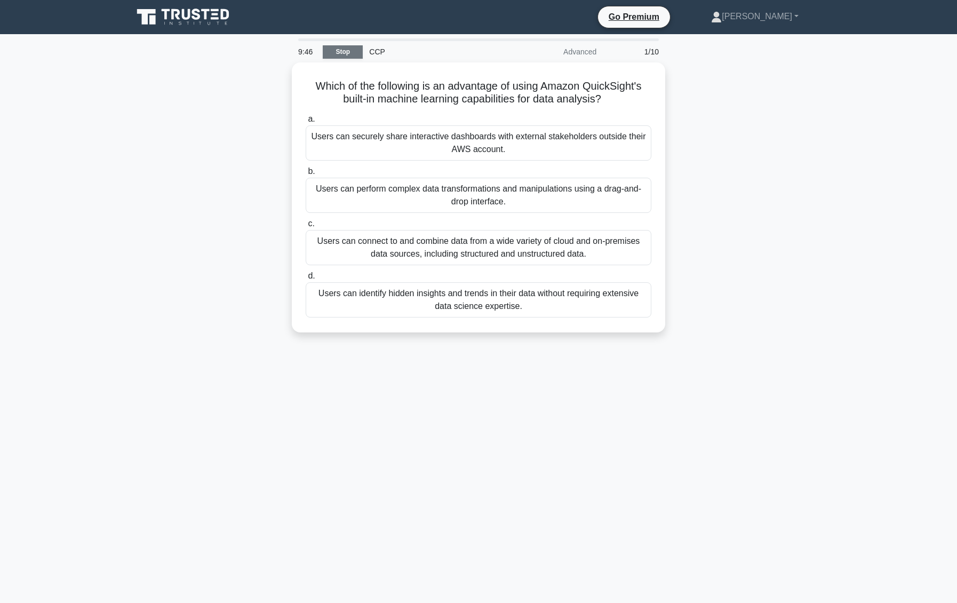
click at [333, 50] on link "Stop" at bounding box center [343, 51] width 40 height 13
